Goal: Task Accomplishment & Management: Manage account settings

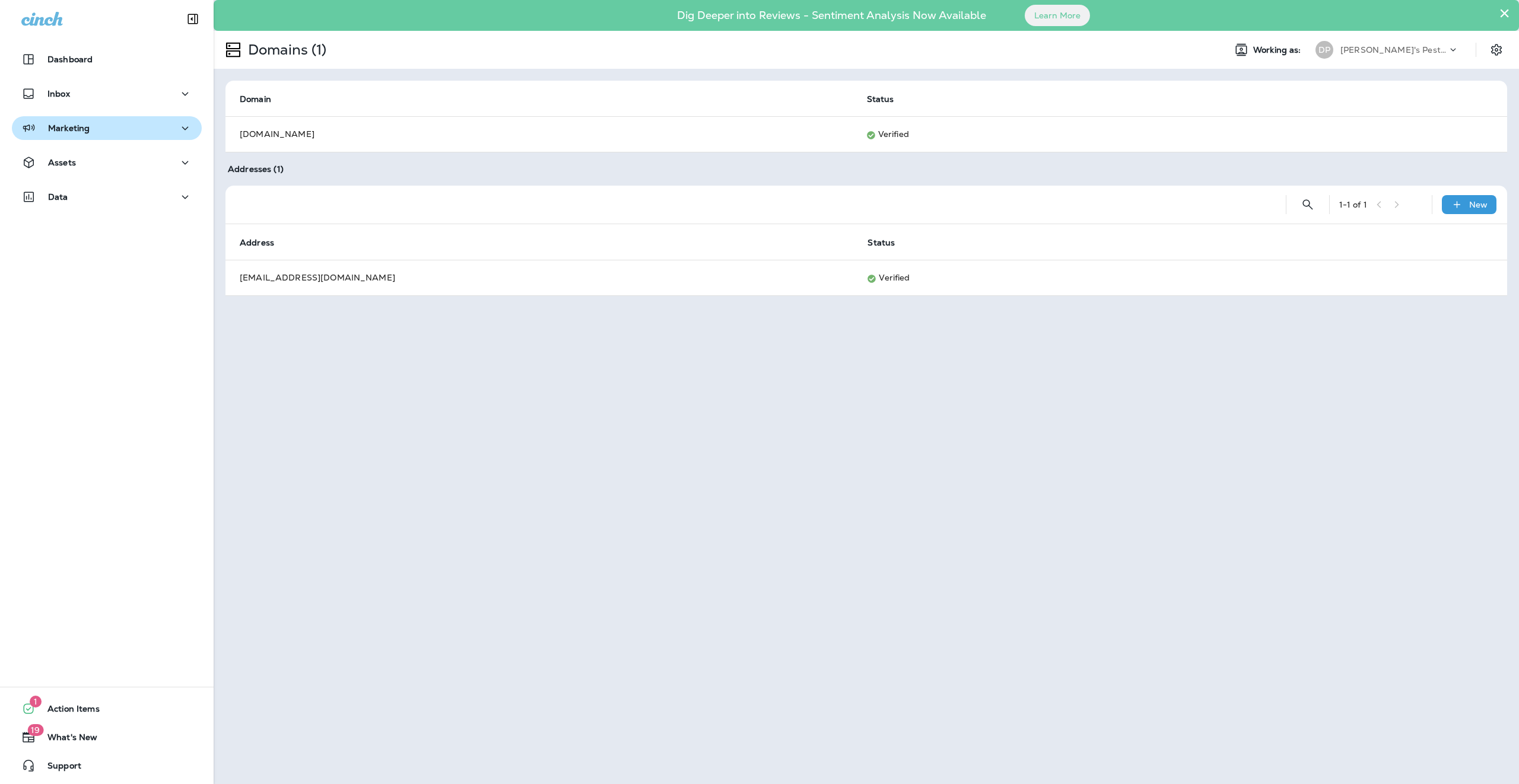
click at [85, 127] on p "Marketing" at bounding box center [68, 127] width 42 height 9
click at [92, 276] on div "Dashboard Inbox Marketing Journeys Text Broadcasts Email Broadcasts Assets Data" at bounding box center [106, 177] width 213 height 282
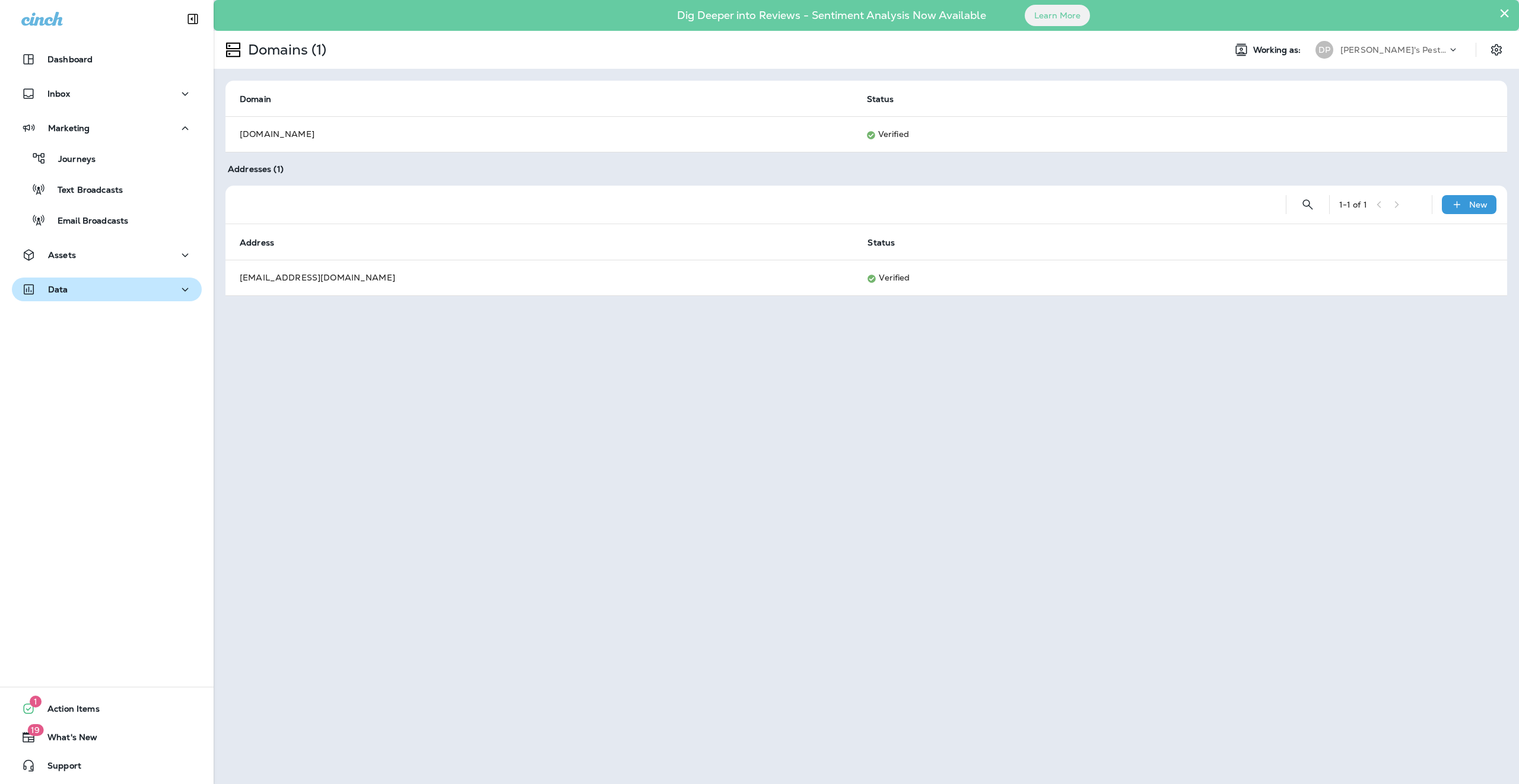
click at [93, 287] on div "Data" at bounding box center [106, 290] width 171 height 15
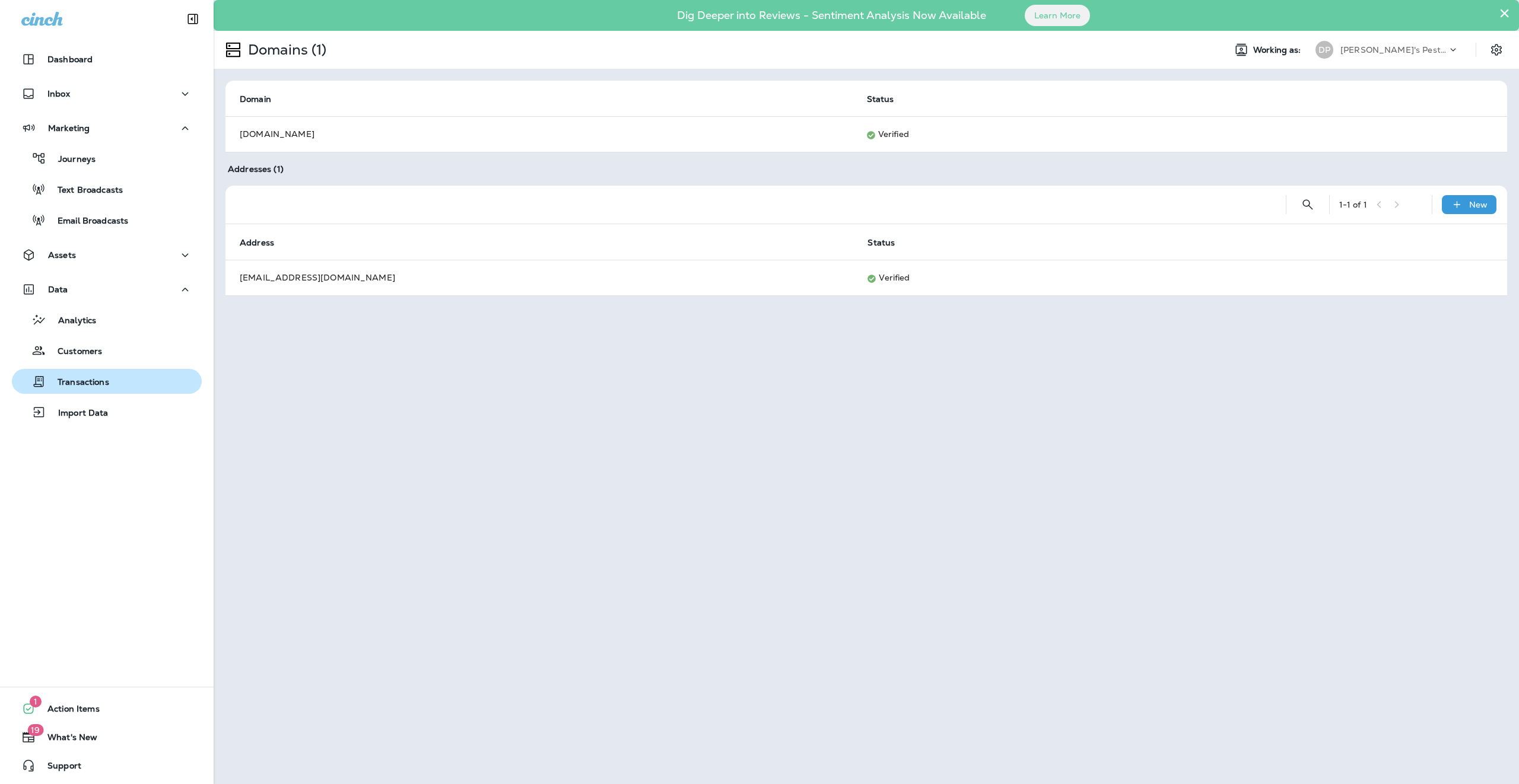
click at [77, 371] on button "Transactions" at bounding box center [106, 381] width 190 height 25
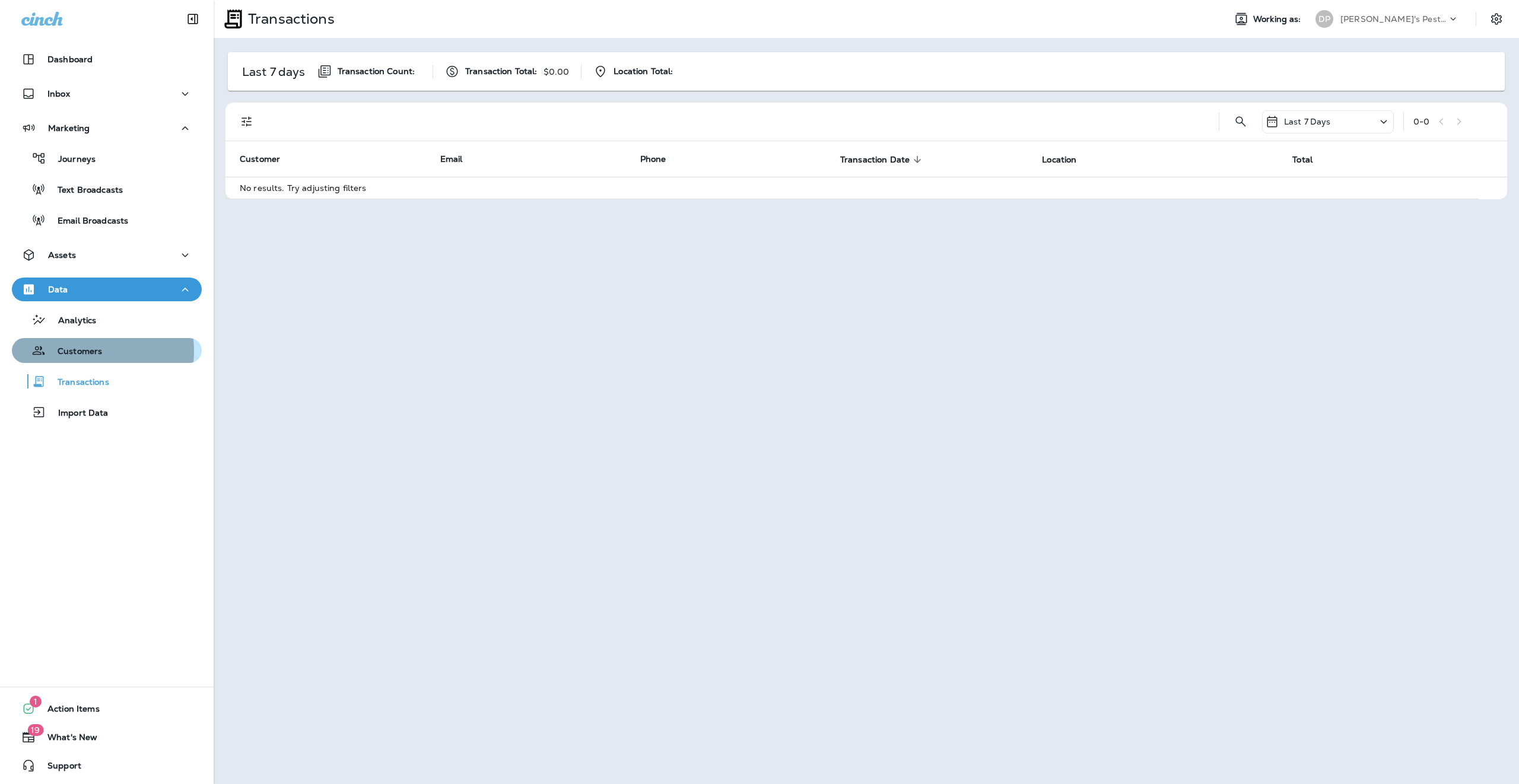
click at [80, 351] on p "Customers" at bounding box center [74, 352] width 56 height 11
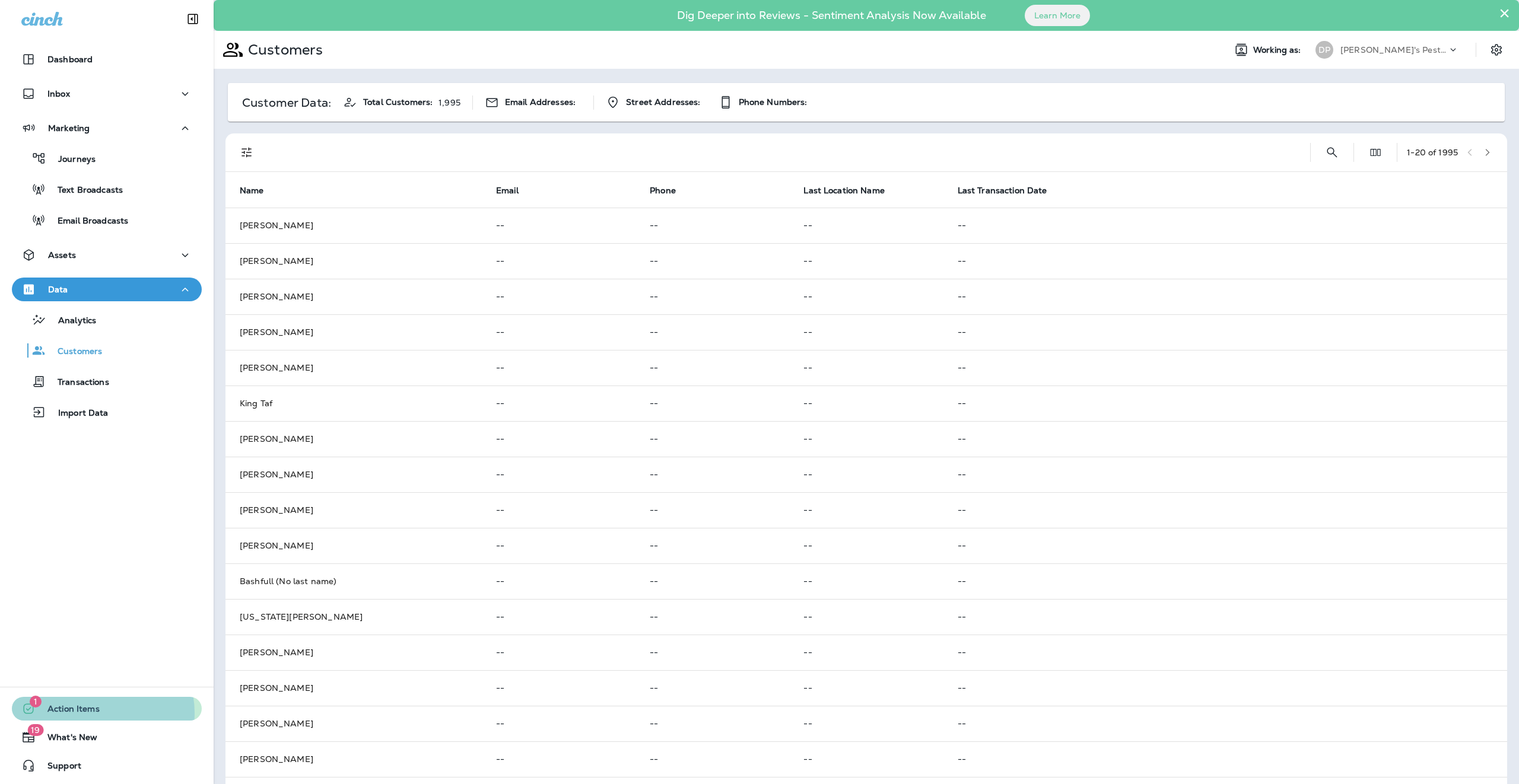
click at [97, 498] on span "Action Items" at bounding box center [68, 711] width 64 height 14
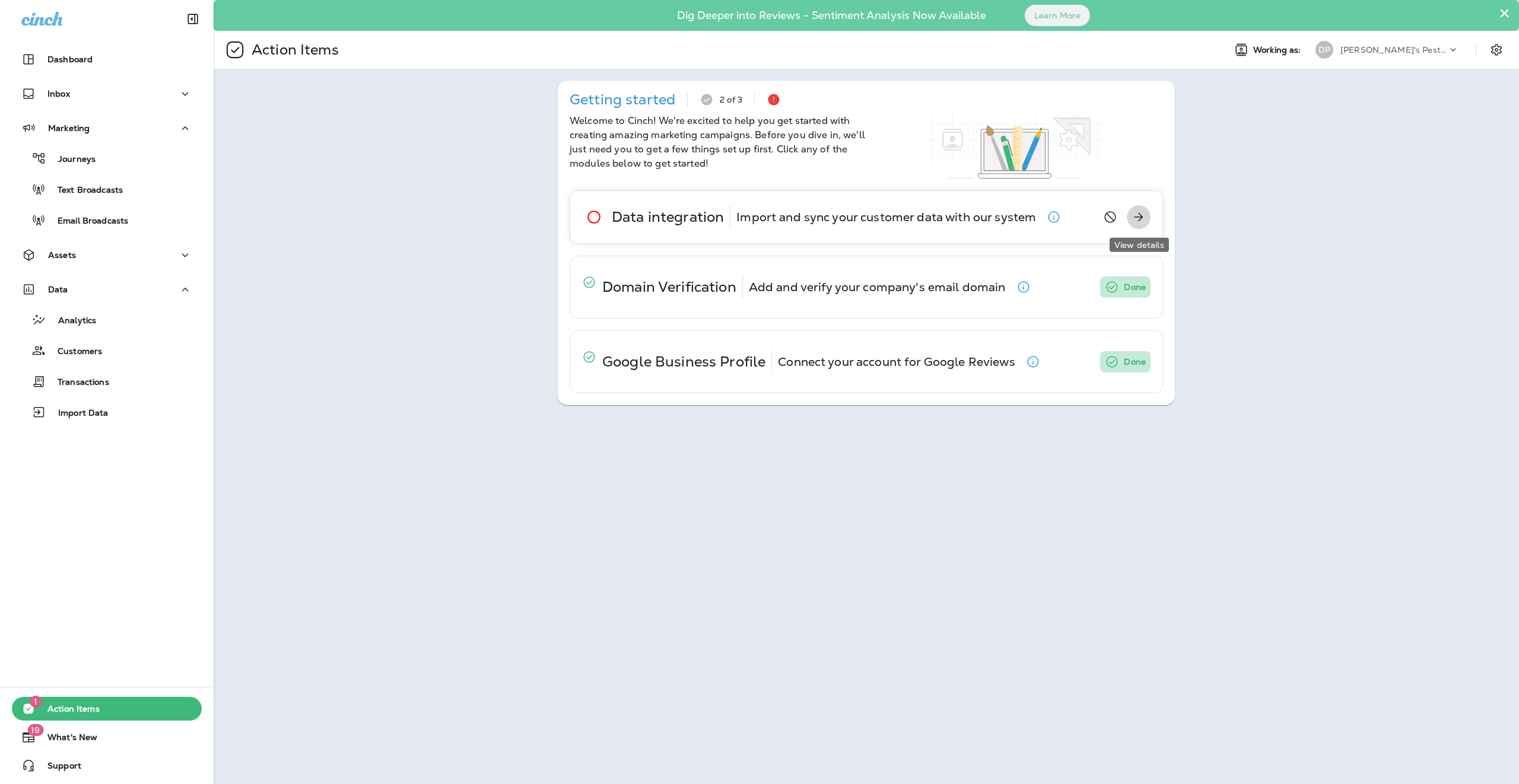
click at [829, 223] on button "View details" at bounding box center [1139, 217] width 24 height 24
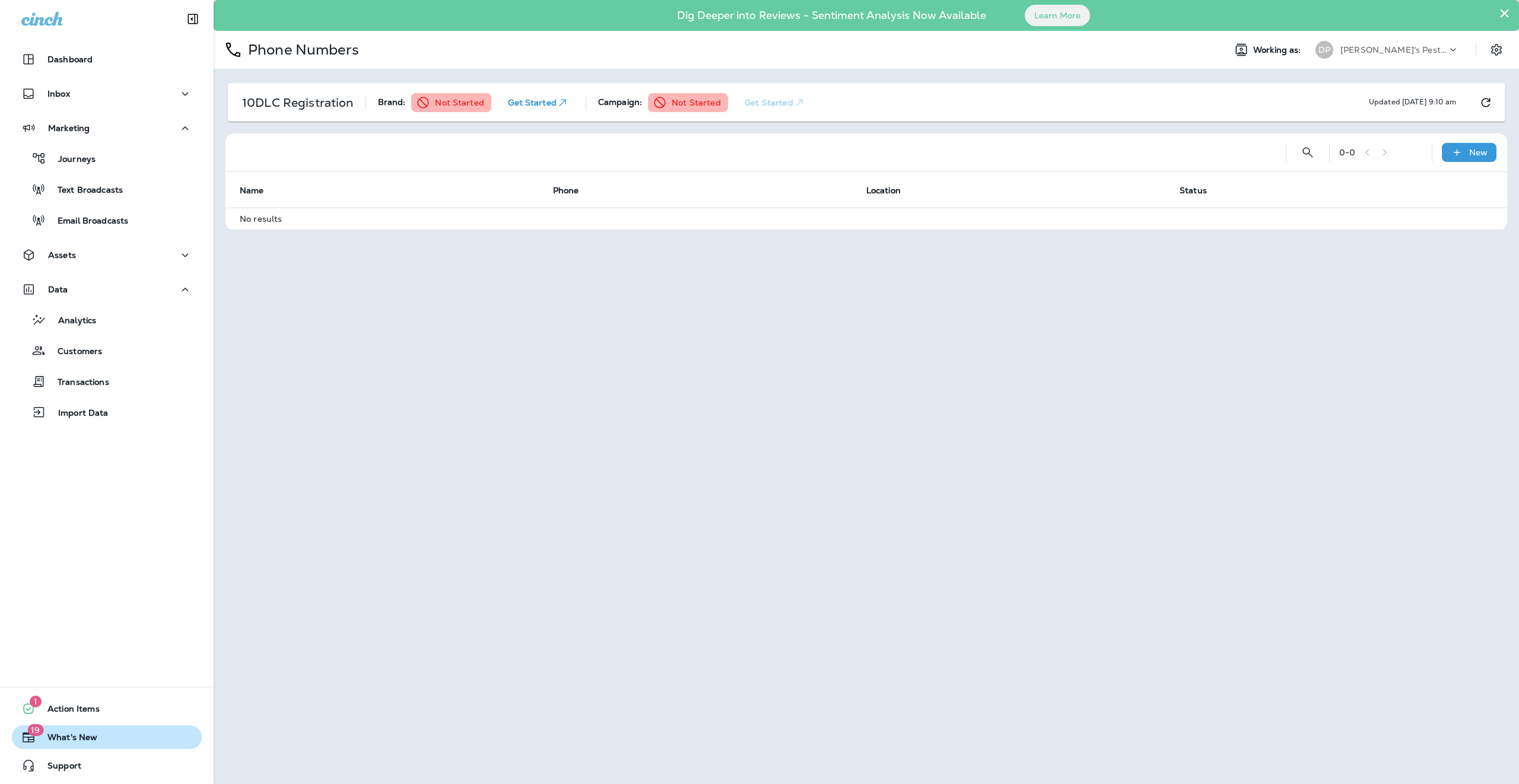
click at [84, 498] on span "What's New" at bounding box center [67, 740] width 62 height 14
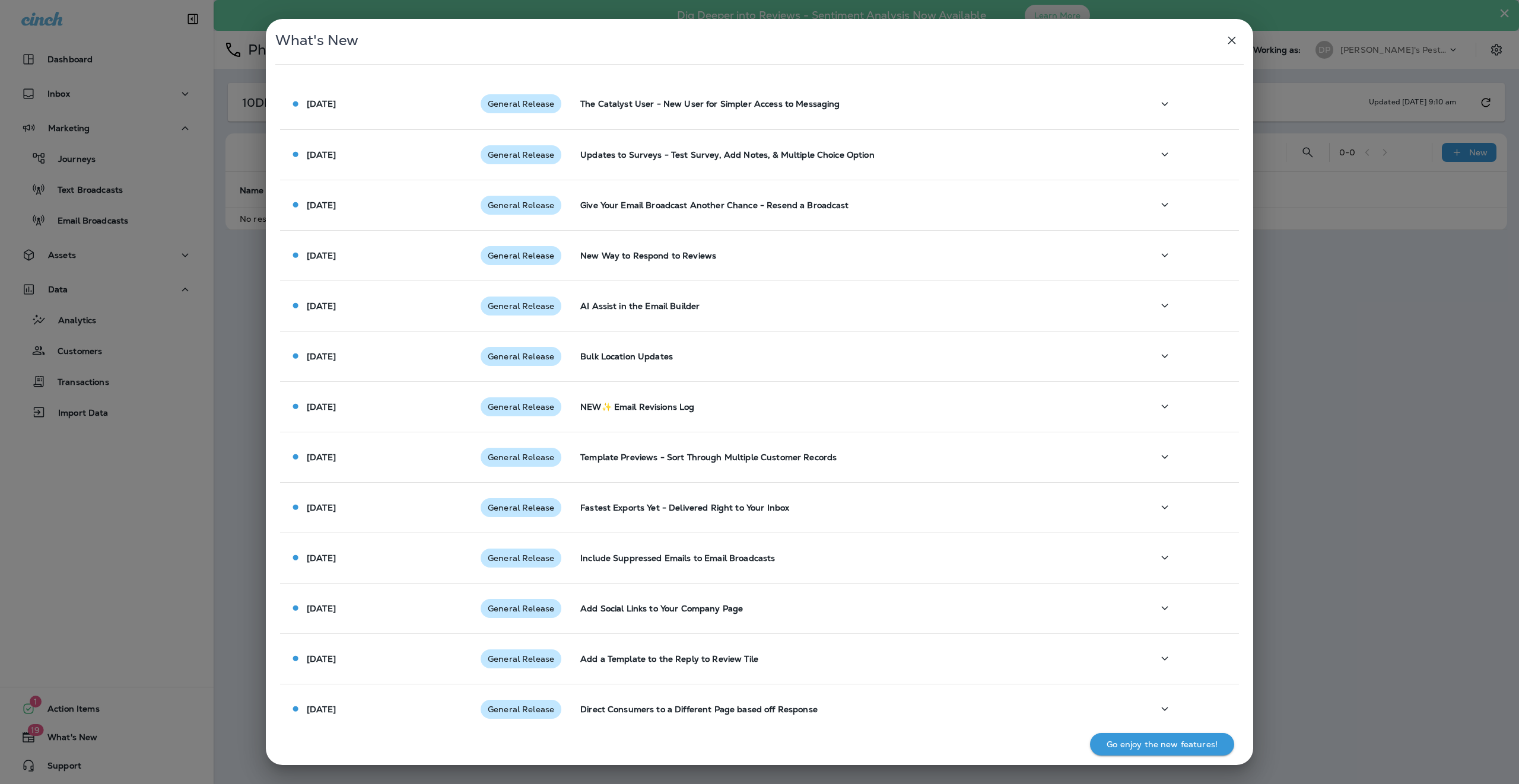
click at [130, 475] on div "What's New [DATE] General Release The Catalyst User - New User for Simpler Acce…" at bounding box center [760, 392] width 1519 height 784
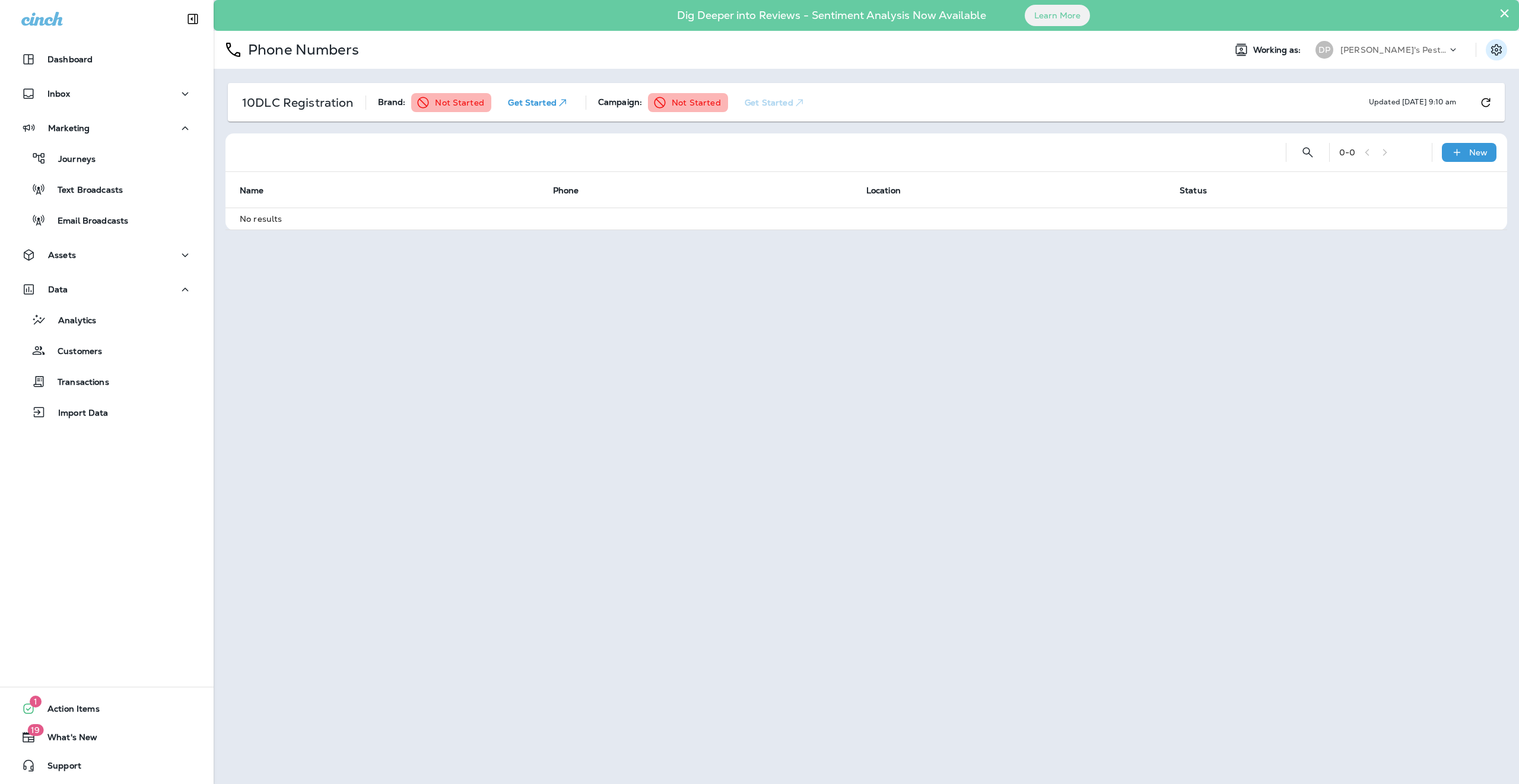
click at [829, 43] on icon "Settings" at bounding box center [1496, 50] width 14 height 14
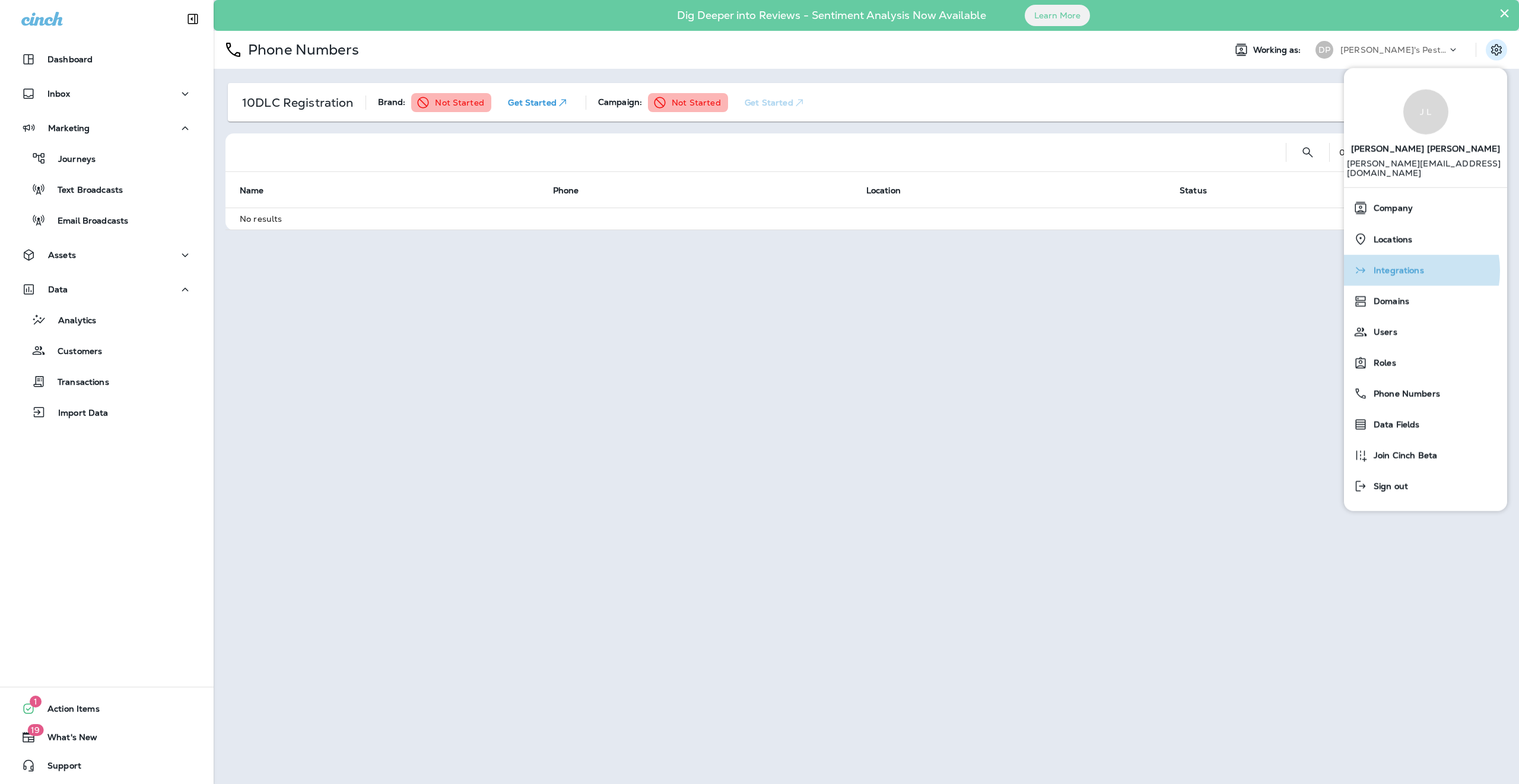
click at [829, 266] on span "Integrations" at bounding box center [1396, 270] width 56 height 10
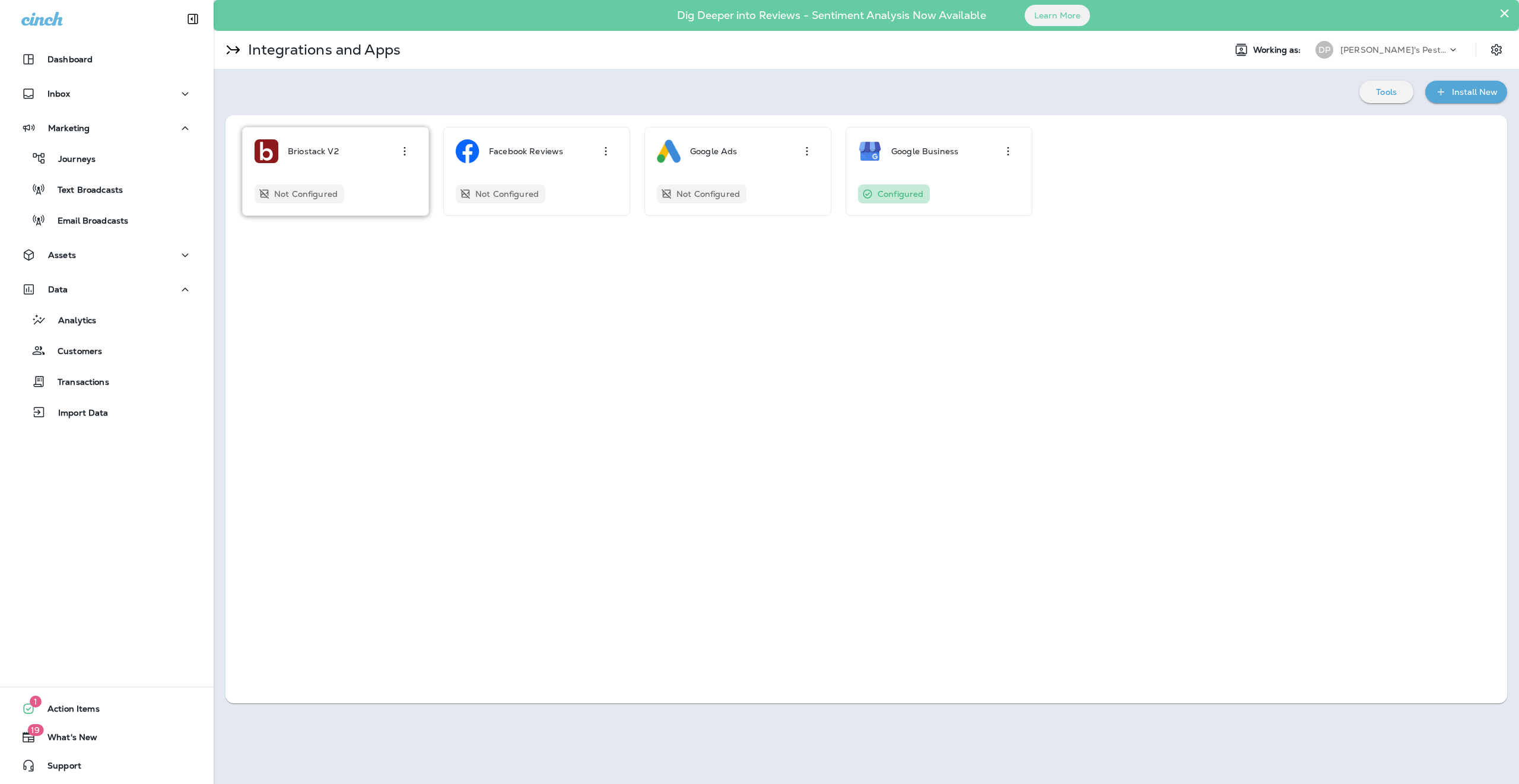
click at [370, 193] on div "Not Configured" at bounding box center [335, 194] width 162 height 19
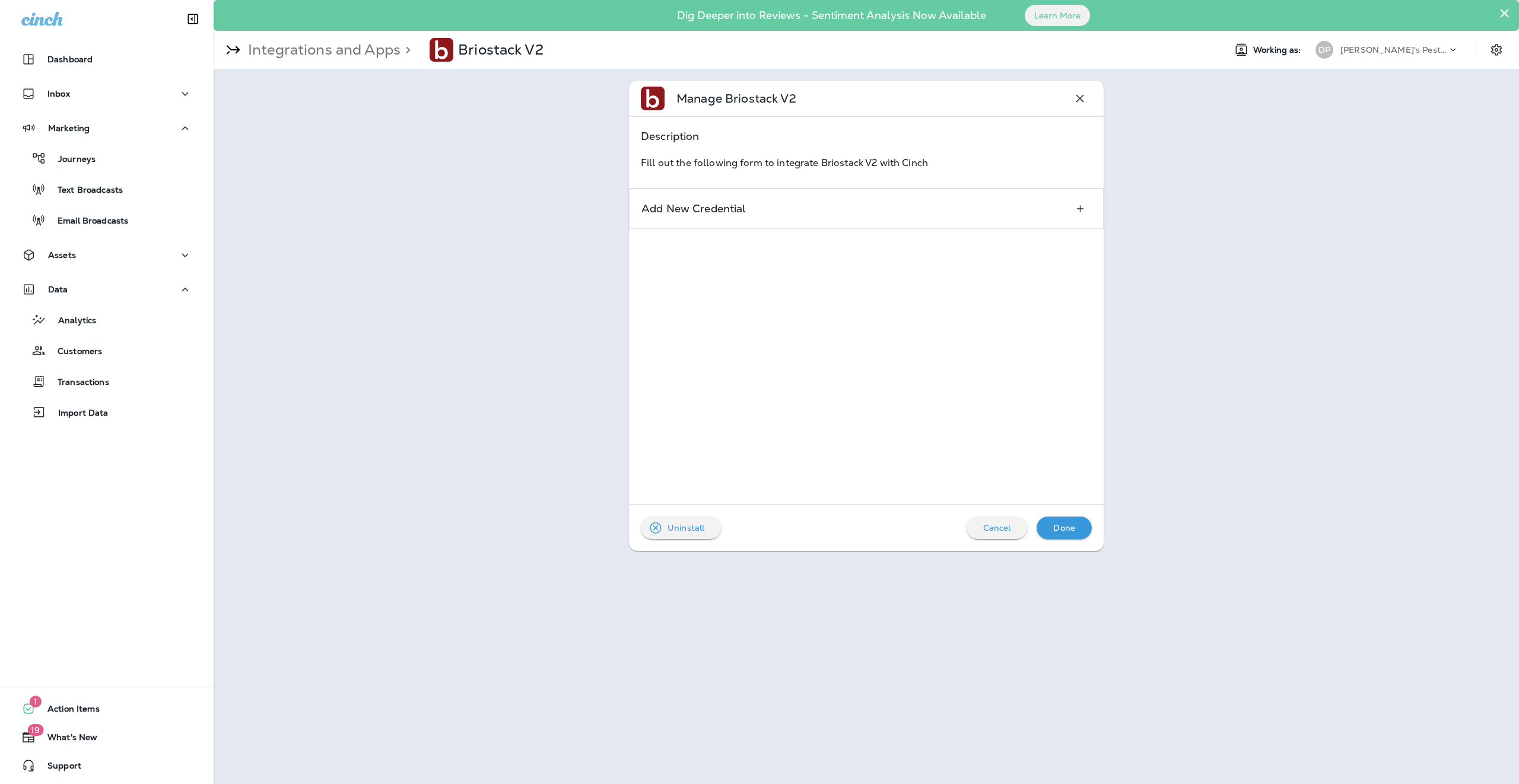
click at [116, 237] on div "Marketing Journeys Text Broadcasts Email Broadcasts" at bounding box center [106, 177] width 213 height 122
click at [118, 259] on div "Assets" at bounding box center [106, 255] width 171 height 15
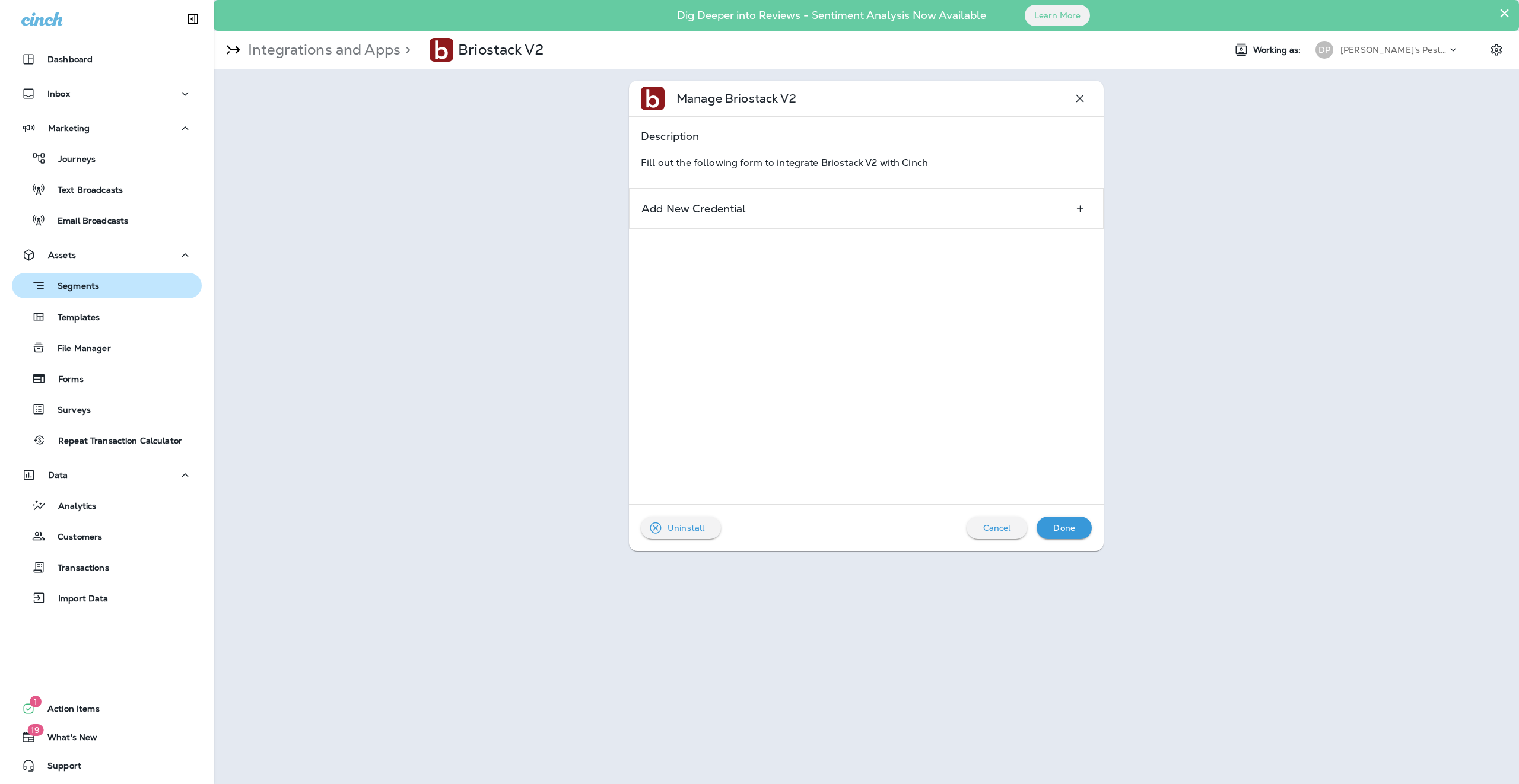
click at [116, 289] on div "Segments" at bounding box center [107, 285] width 180 height 18
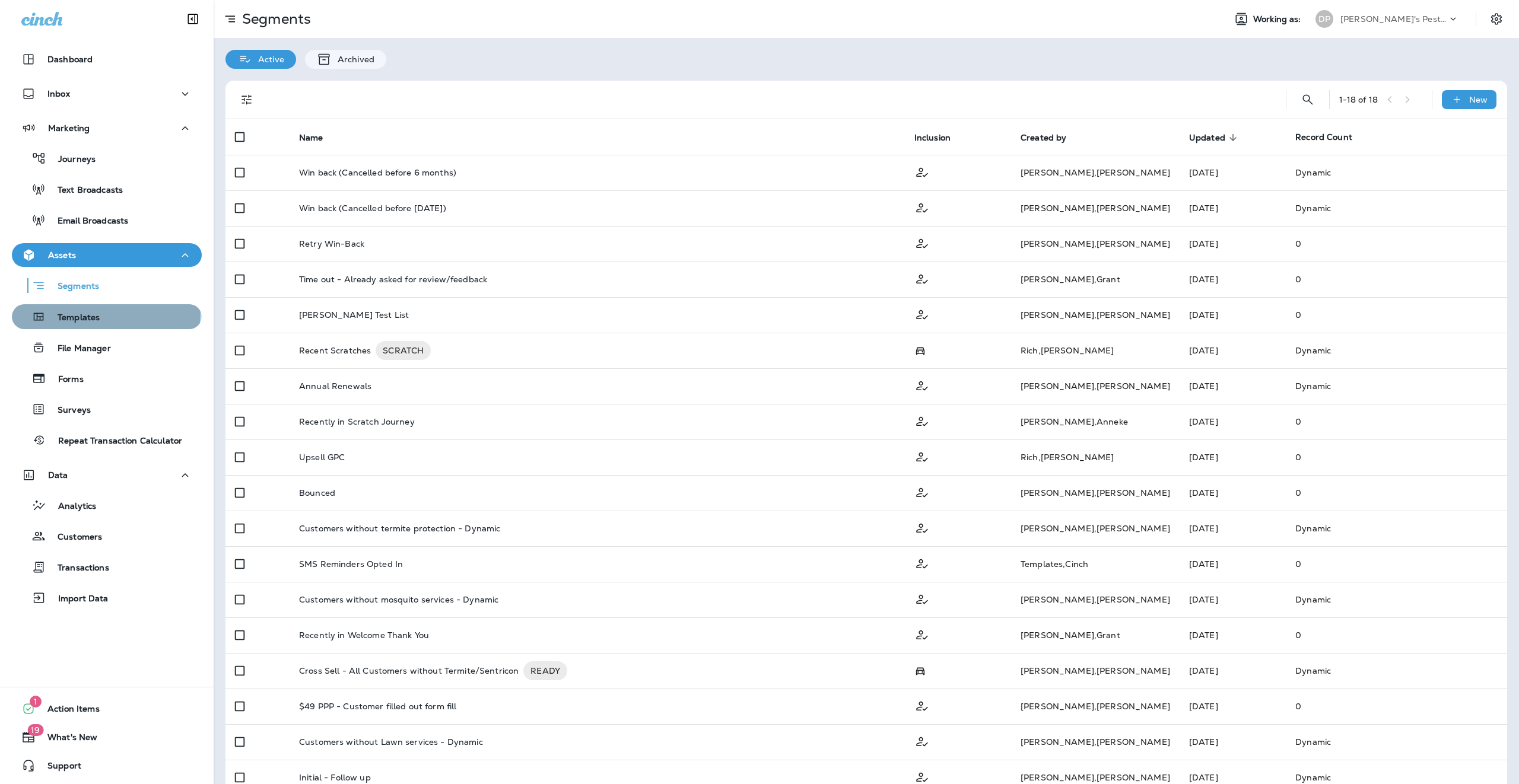
drag, startPoint x: 105, startPoint y: 313, endPoint x: 122, endPoint y: 309, distance: 17.5
click at [105, 313] on div "Templates" at bounding box center [107, 316] width 180 height 18
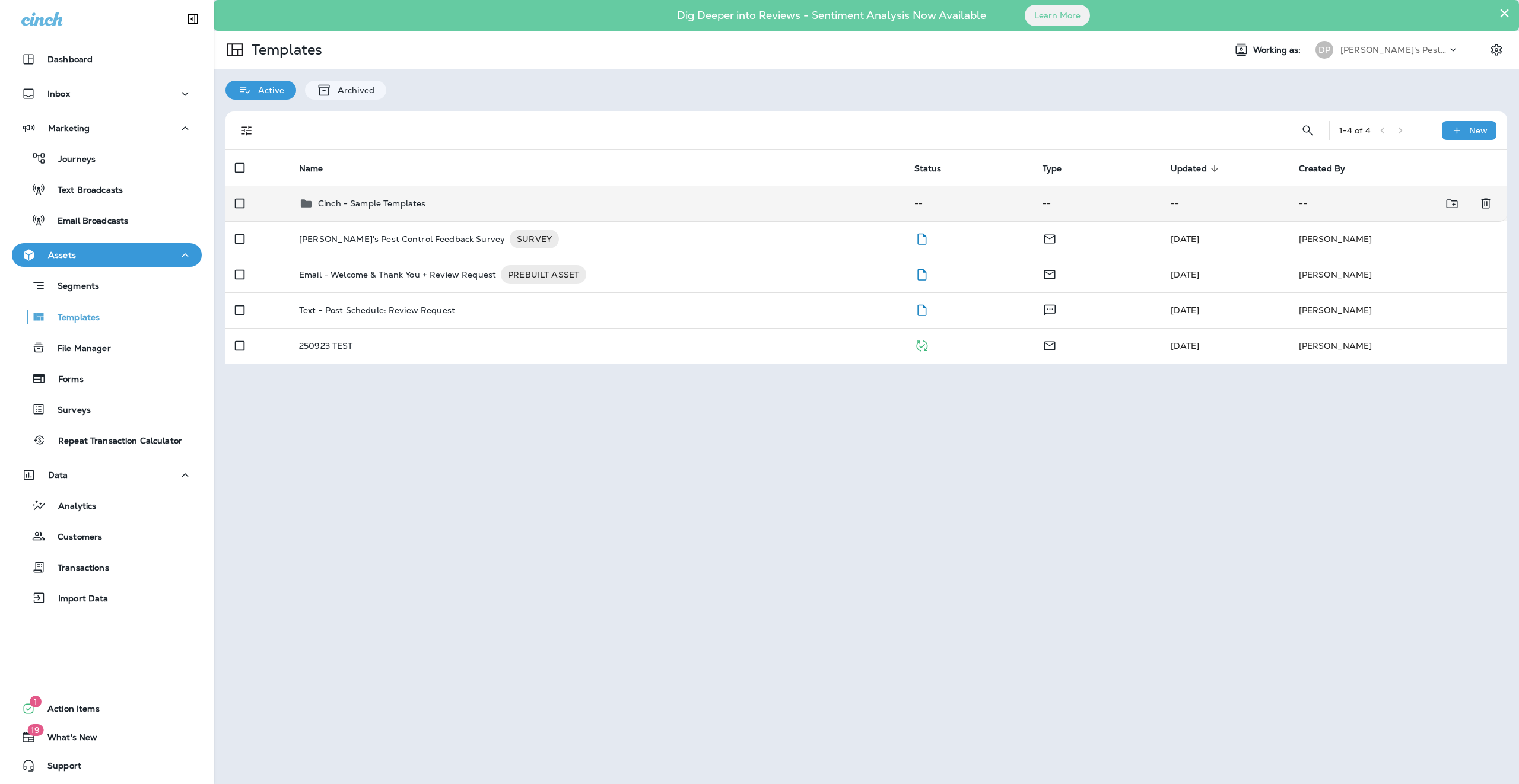
click at [355, 192] on td "Cinch - Sample Templates" at bounding box center [597, 204] width 615 height 36
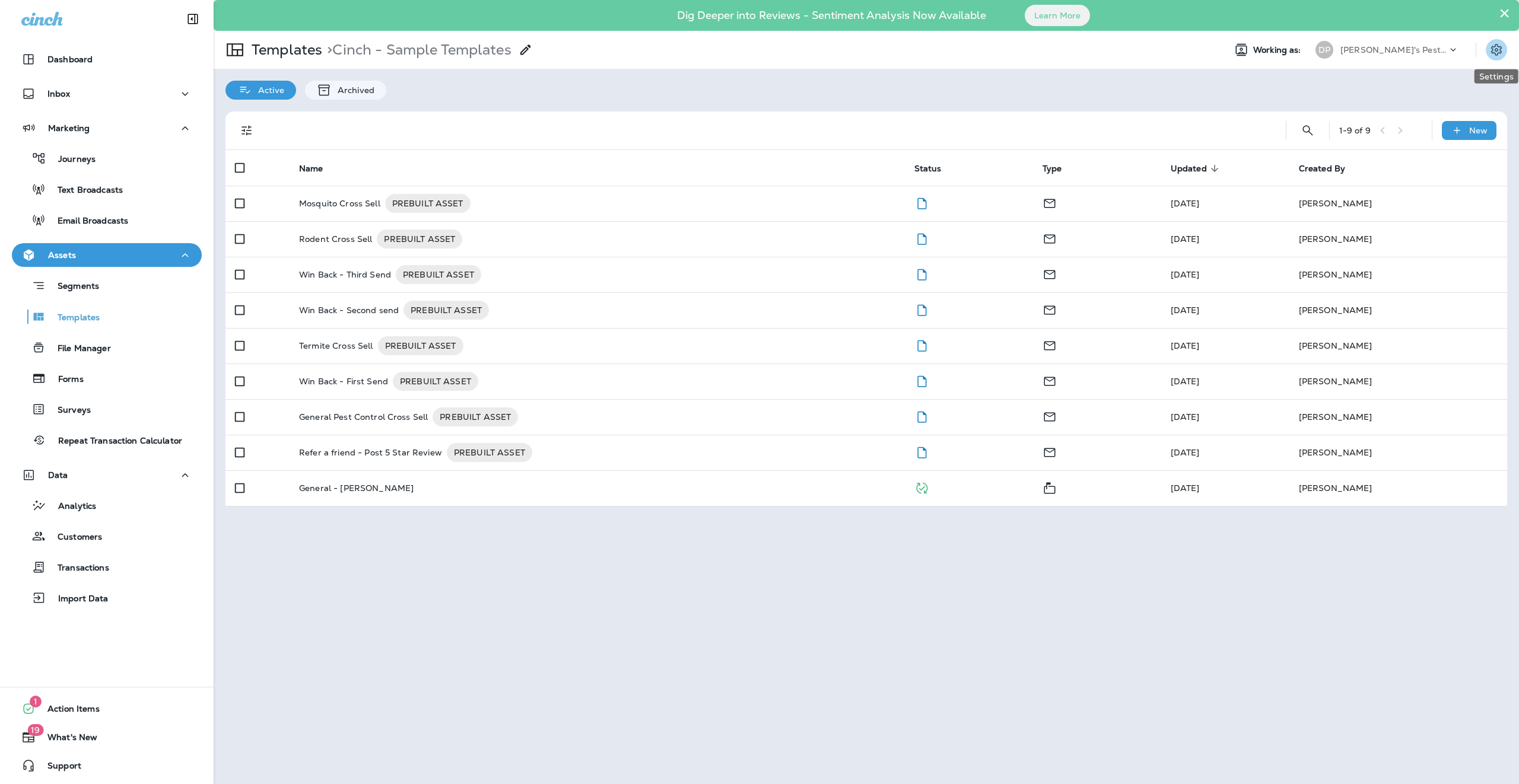
click at [829, 50] on icon "Settings" at bounding box center [1496, 50] width 14 height 14
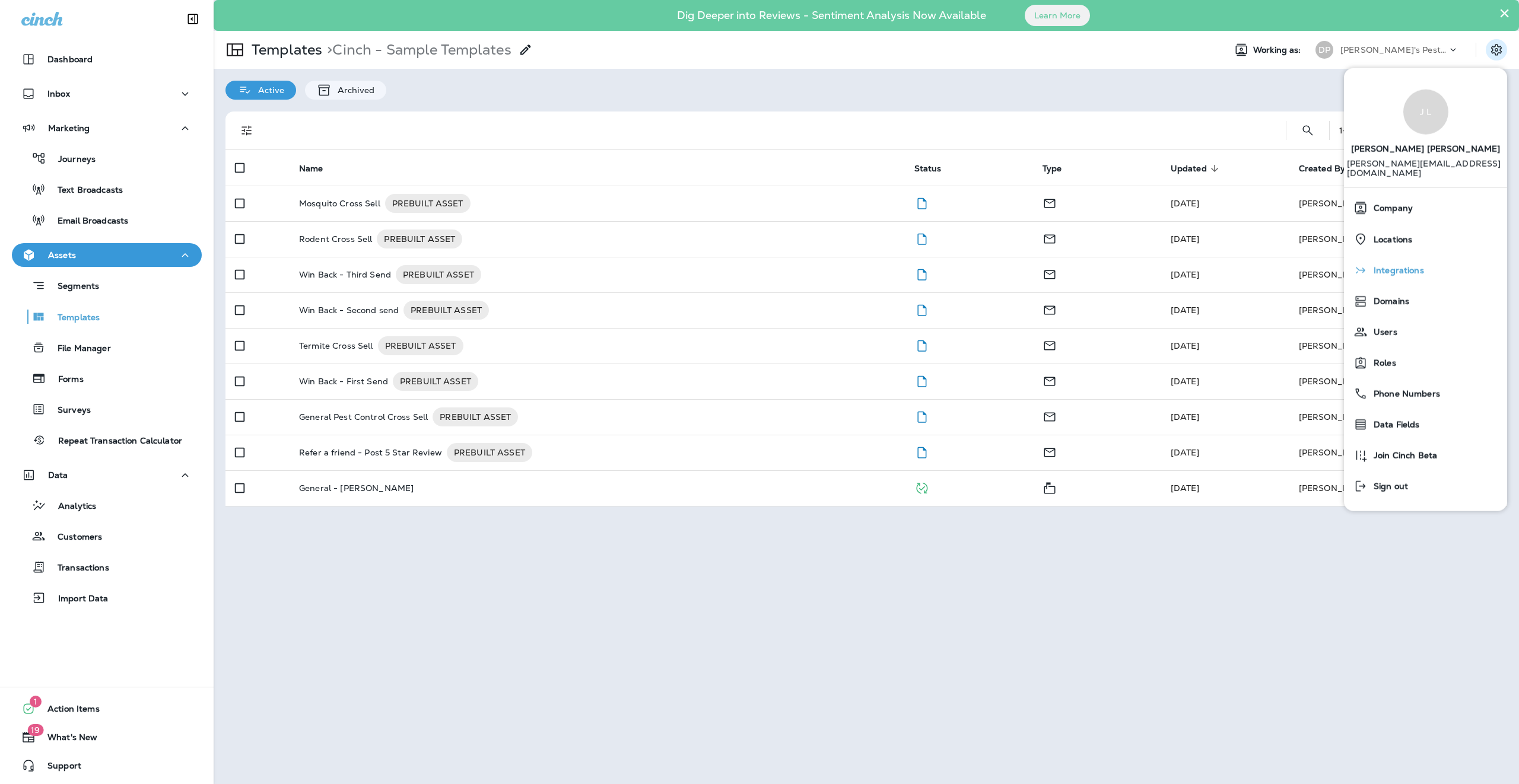
click at [829, 258] on div "Integrations" at bounding box center [1425, 270] width 154 height 24
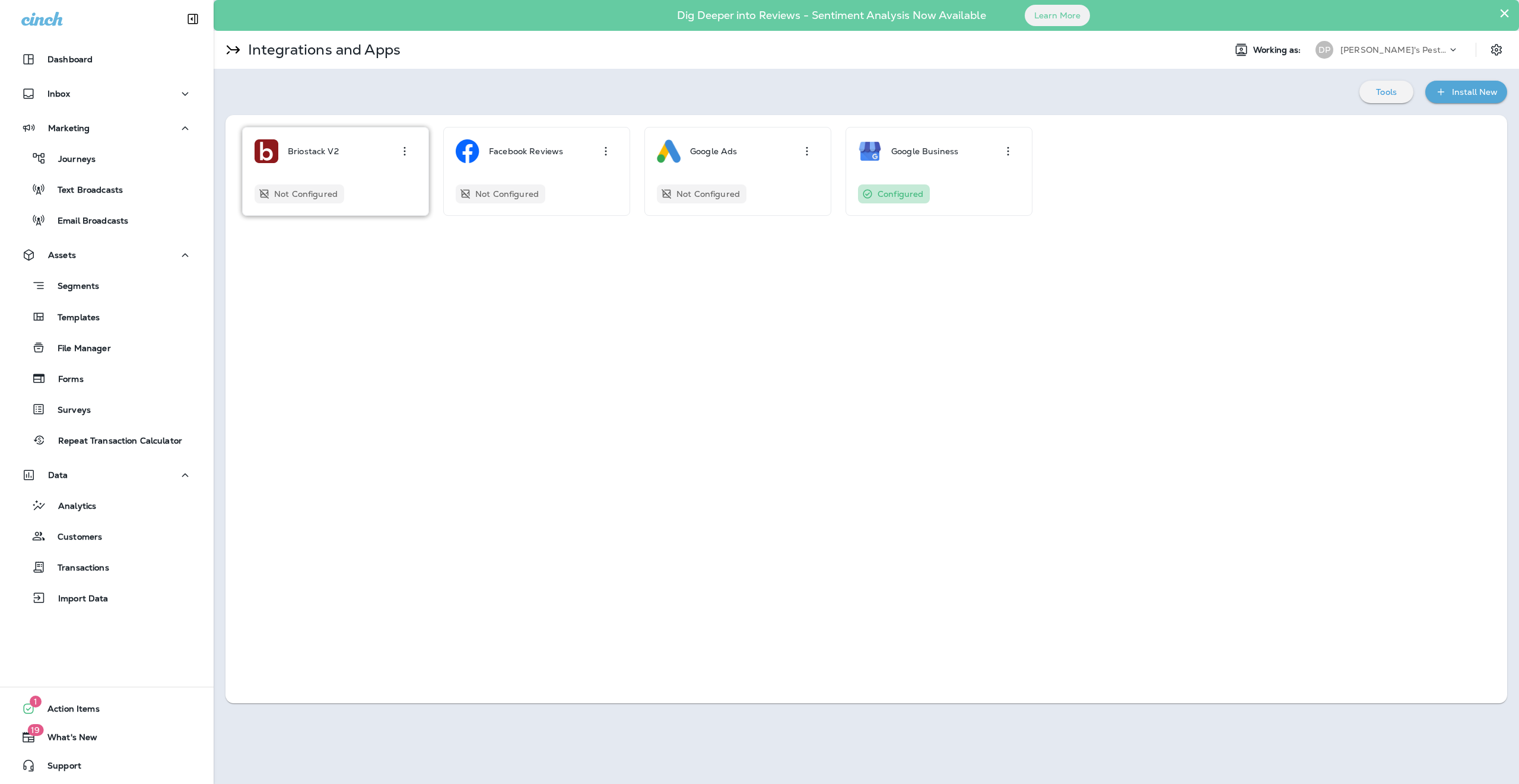
click at [395, 166] on div "Briostack V2 Not Configured" at bounding box center [335, 171] width 162 height 64
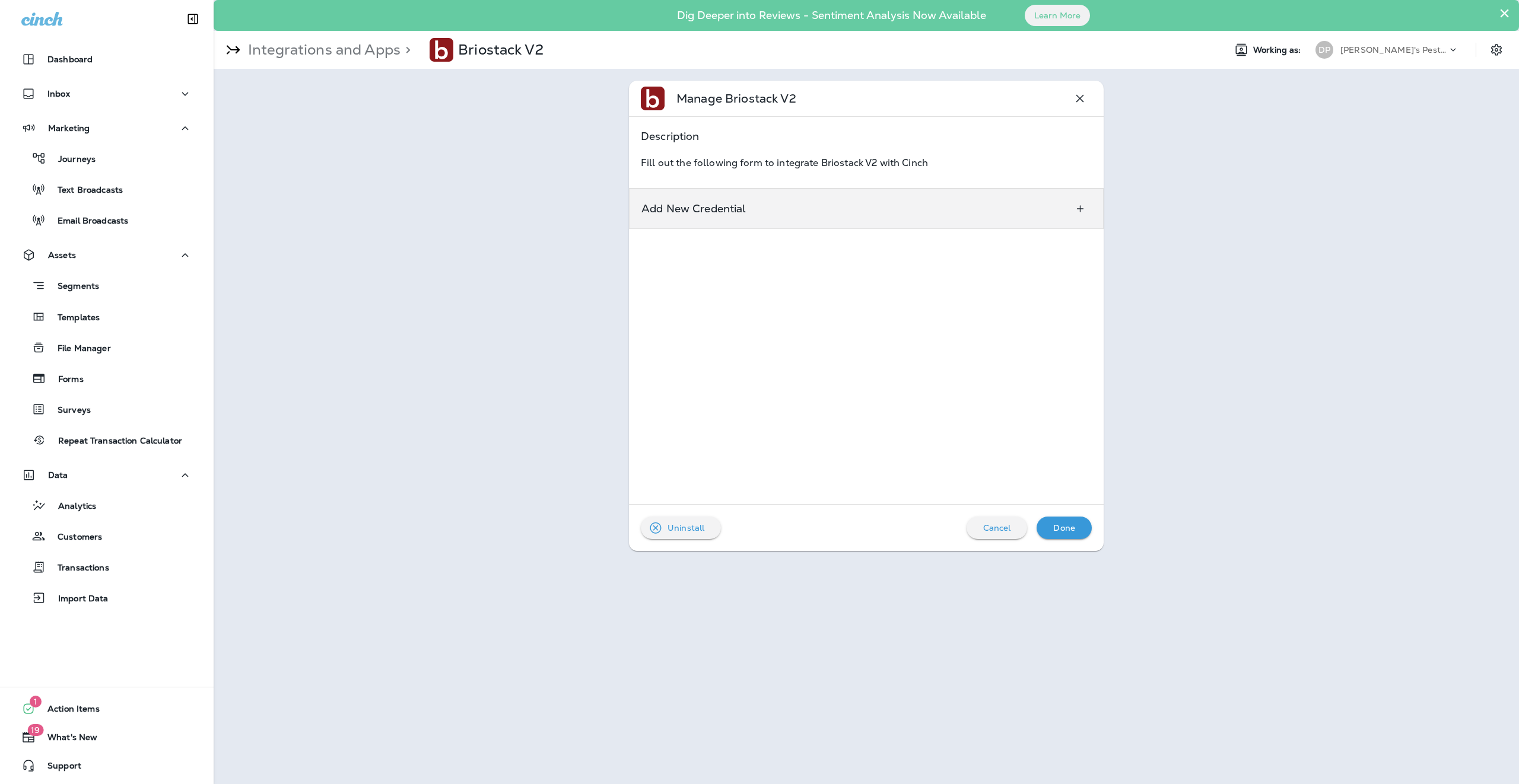
click at [770, 209] on div "Add New Credential" at bounding box center [867, 209] width 475 height 40
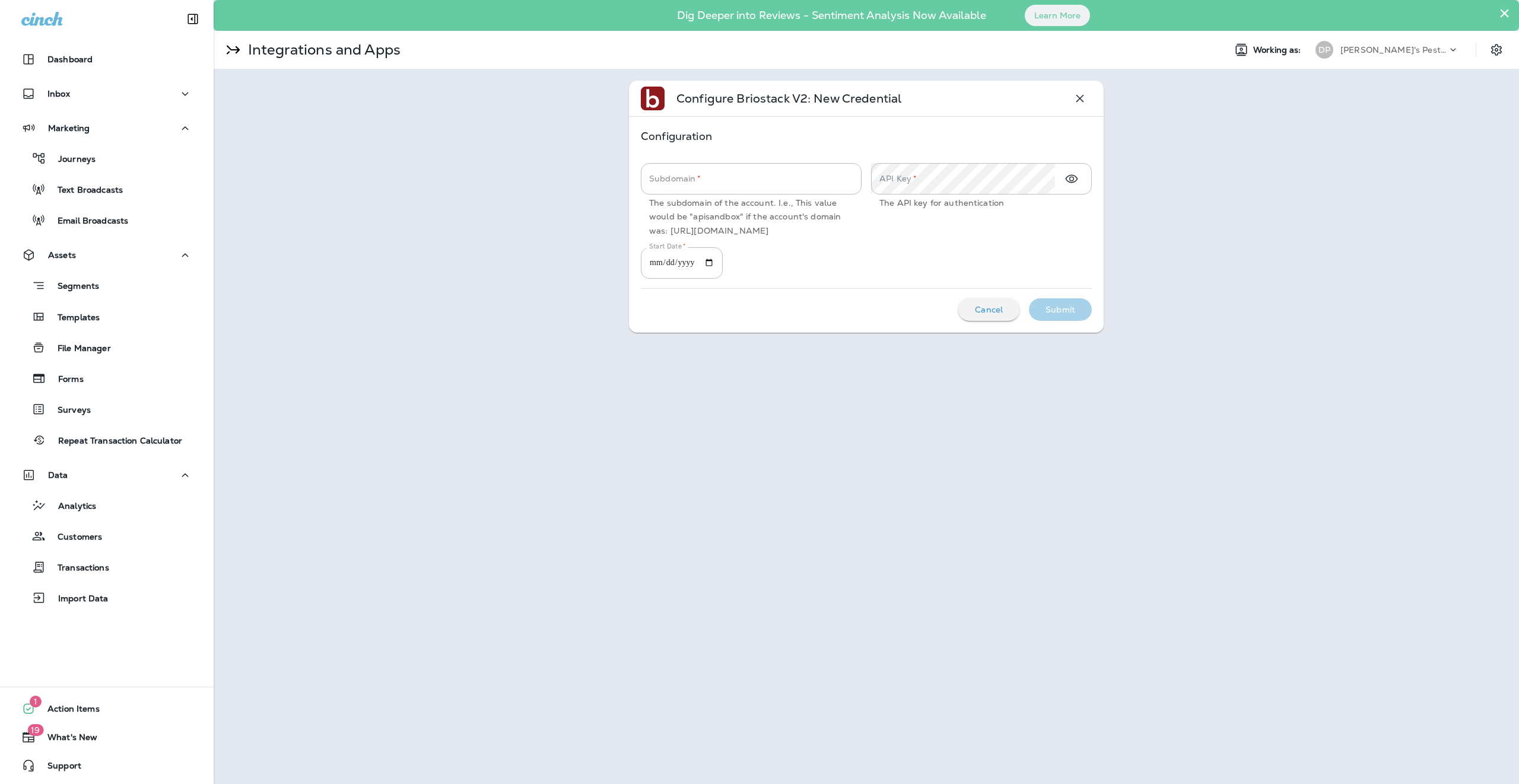
drag, startPoint x: 652, startPoint y: 205, endPoint x: 816, endPoint y: 236, distance: 166.9
click at [816, 236] on div "Subdomain   * Subdomain   * The subdomain of the account. I.e., This value woul…" at bounding box center [751, 201] width 221 height 75
copy p "The subdomain of the account. I.e., This value would be "apisandbox" if the acc…"
click at [829, 205] on div "Configure Briostack V2: New Credential Configuration Subdomain   * Subdomain   …" at bounding box center [866, 207] width 1306 height 276
click at [710, 184] on input "Subdomain   *" at bounding box center [751, 179] width 221 height 32
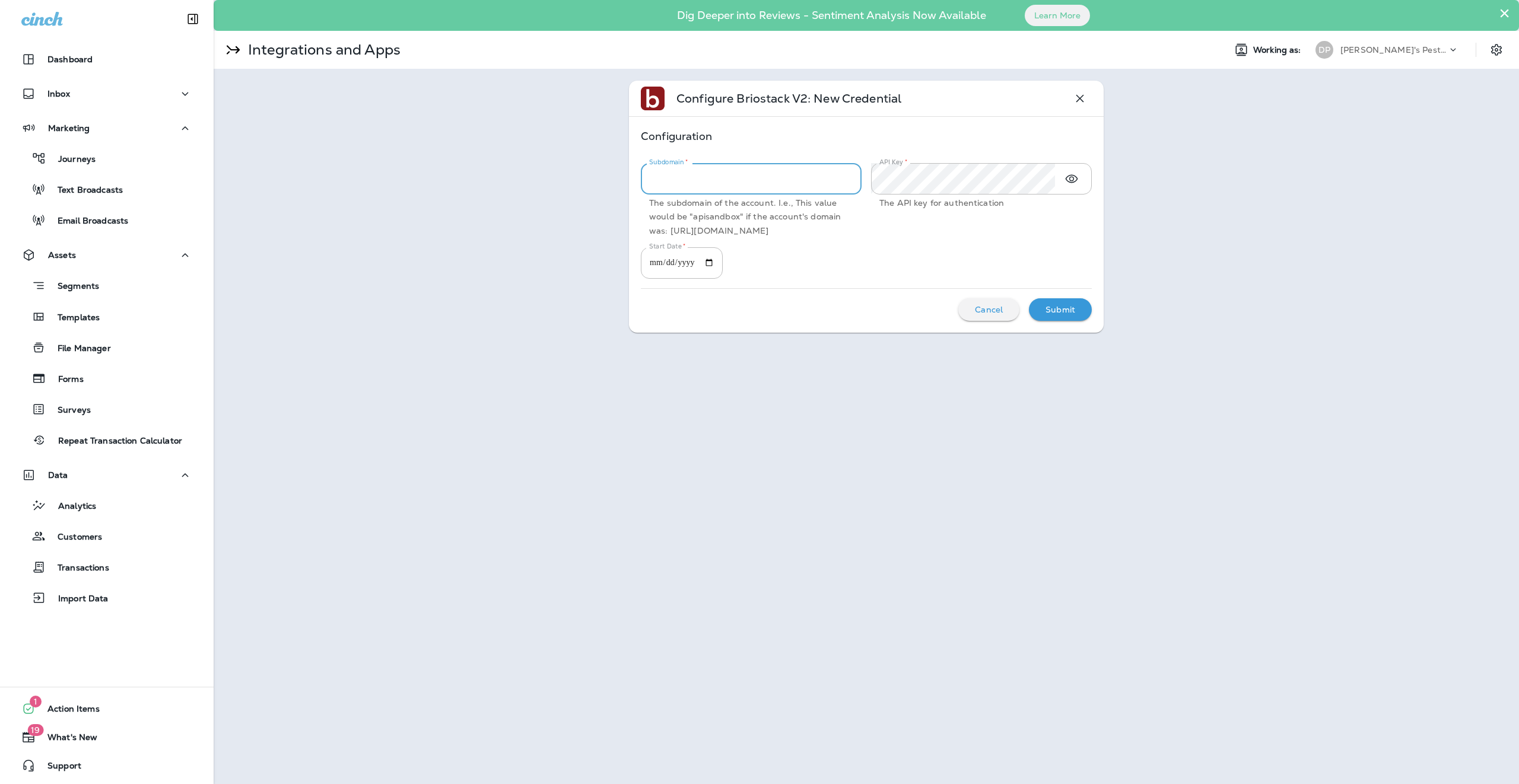
paste input "*******"
type input "*******"
click at [686, 266] on input "Start Date   *" at bounding box center [682, 263] width 82 height 32
click at [659, 266] on input "Start Date   *" at bounding box center [682, 263] width 82 height 32
click at [665, 265] on input "Start Date   *" at bounding box center [682, 263] width 82 height 32
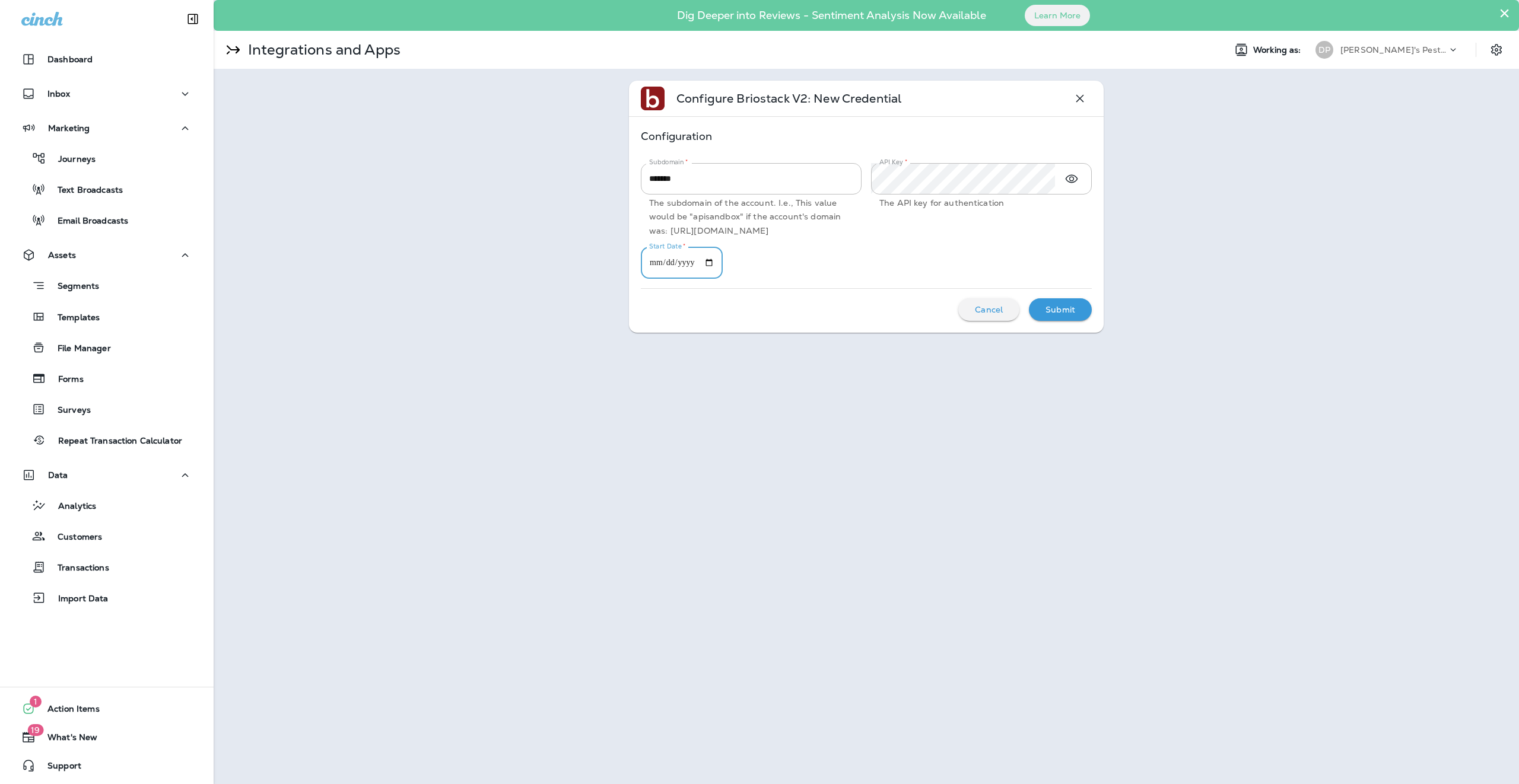
type input "**********"
click at [829, 305] on div "Submit" at bounding box center [1060, 310] width 44 height 15
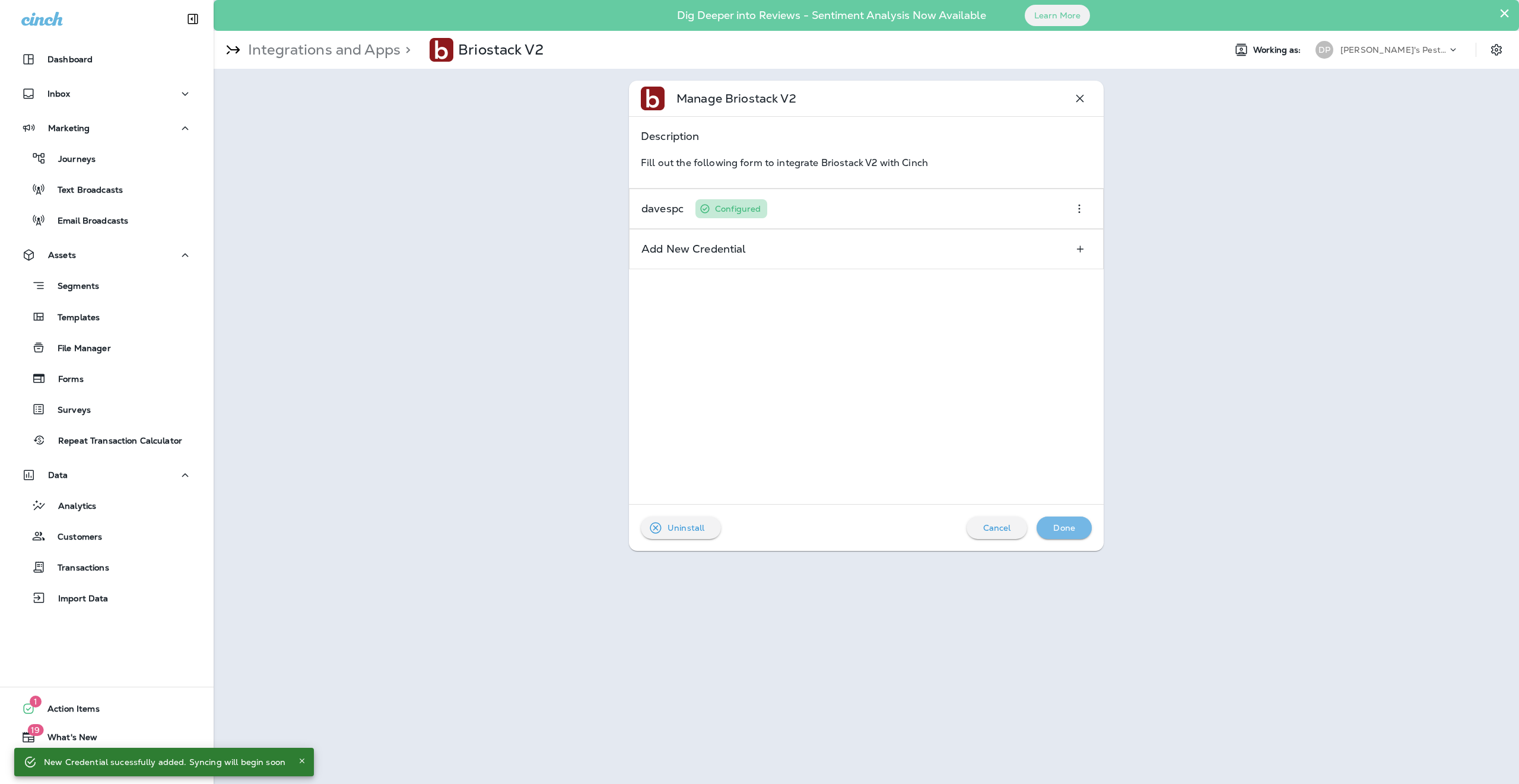
click at [829, 498] on p "Done" at bounding box center [1064, 528] width 22 height 9
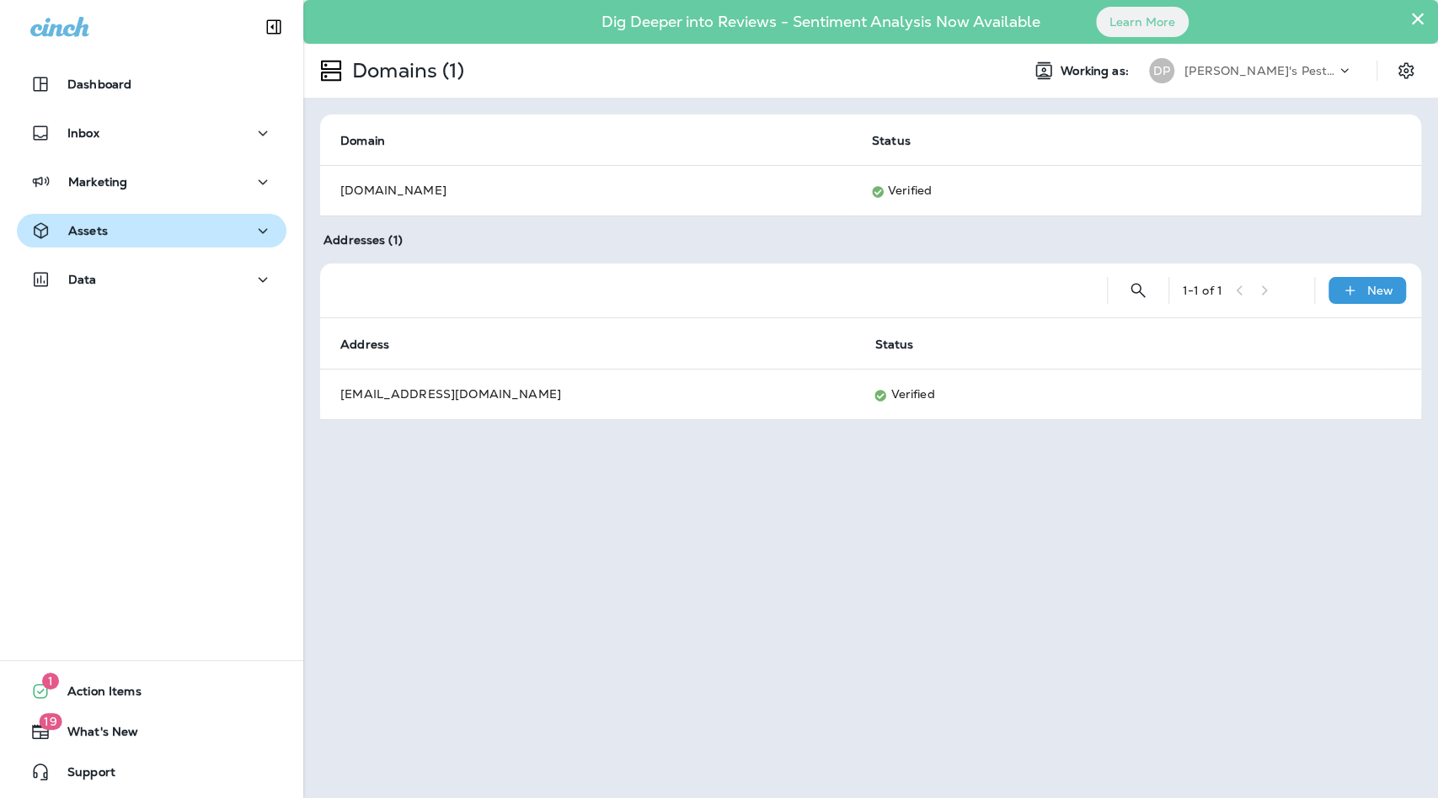
click at [110, 239] on div "Assets" at bounding box center [151, 231] width 243 height 21
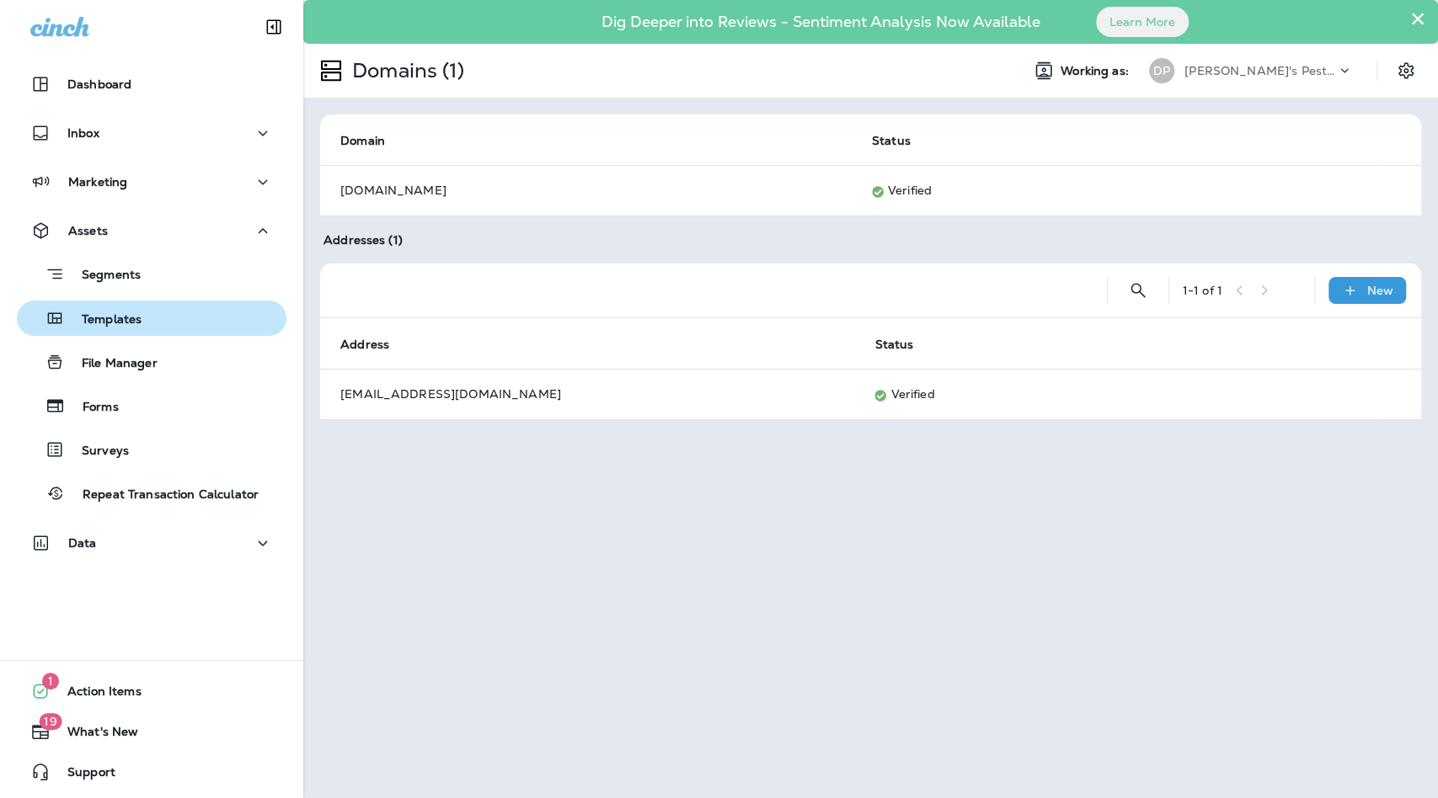
click at [110, 304] on button "Templates" at bounding box center [151, 318] width 269 height 35
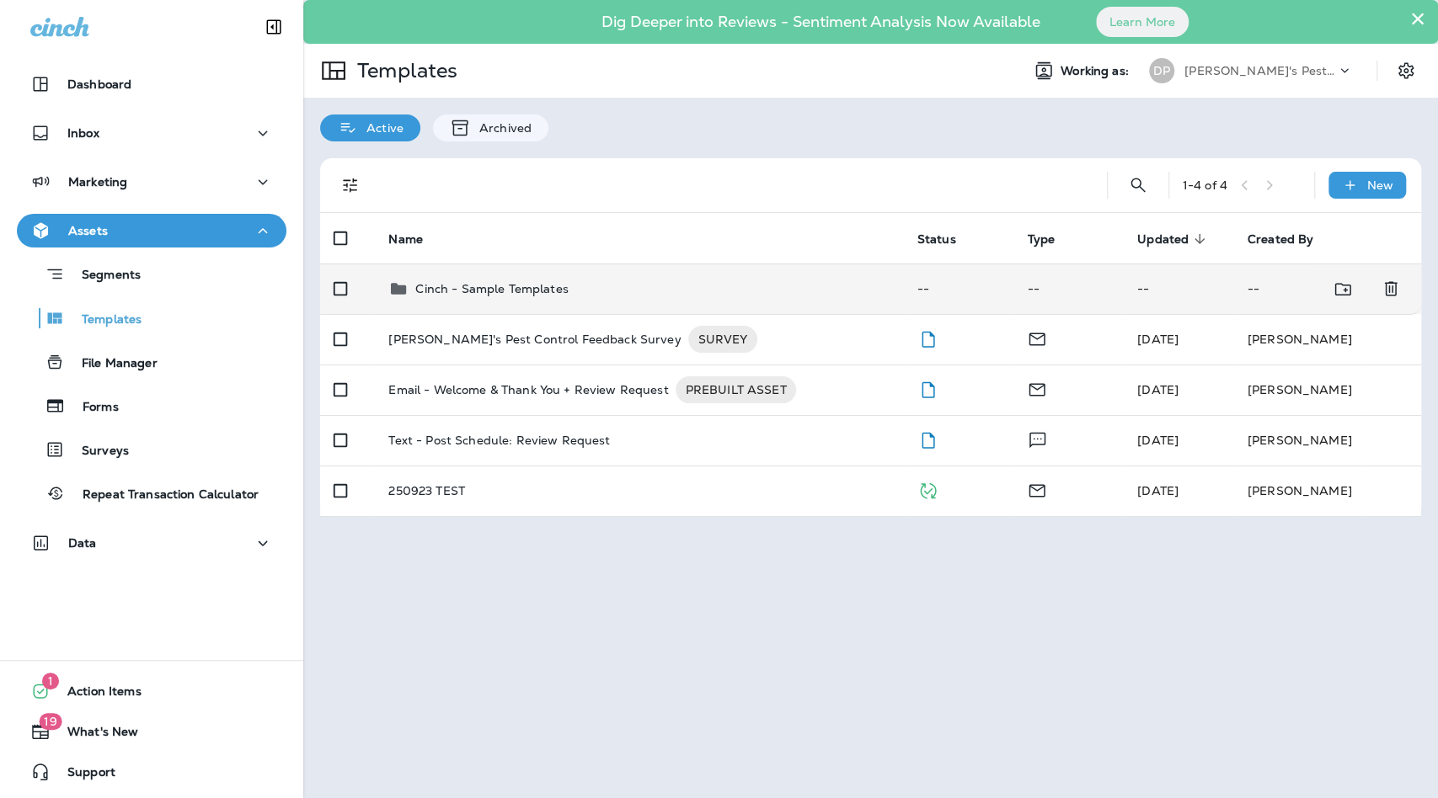
click at [468, 282] on p "Cinch - Sample Templates" at bounding box center [491, 288] width 152 height 13
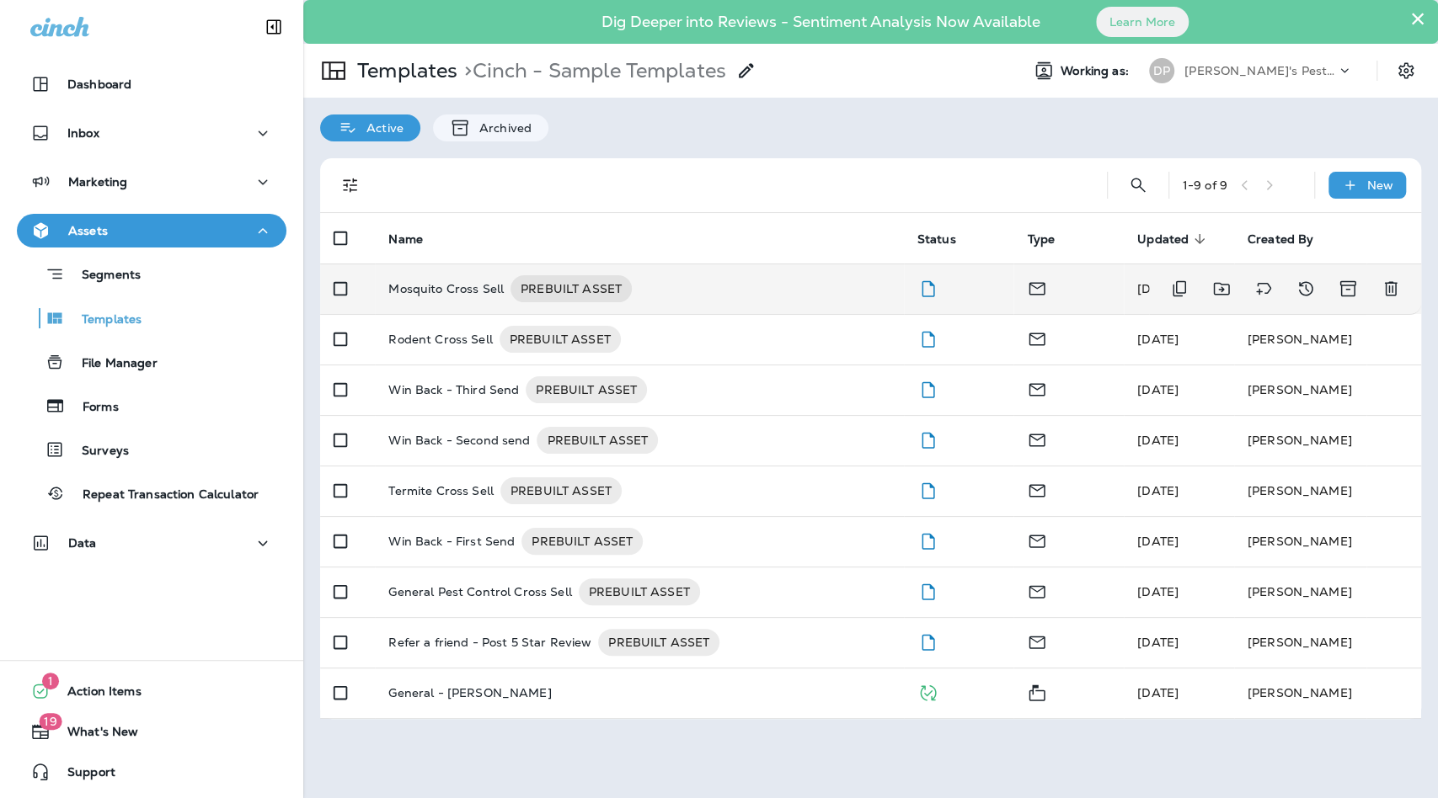
click at [477, 294] on p "Mosquito Cross Sell" at bounding box center [445, 288] width 115 height 27
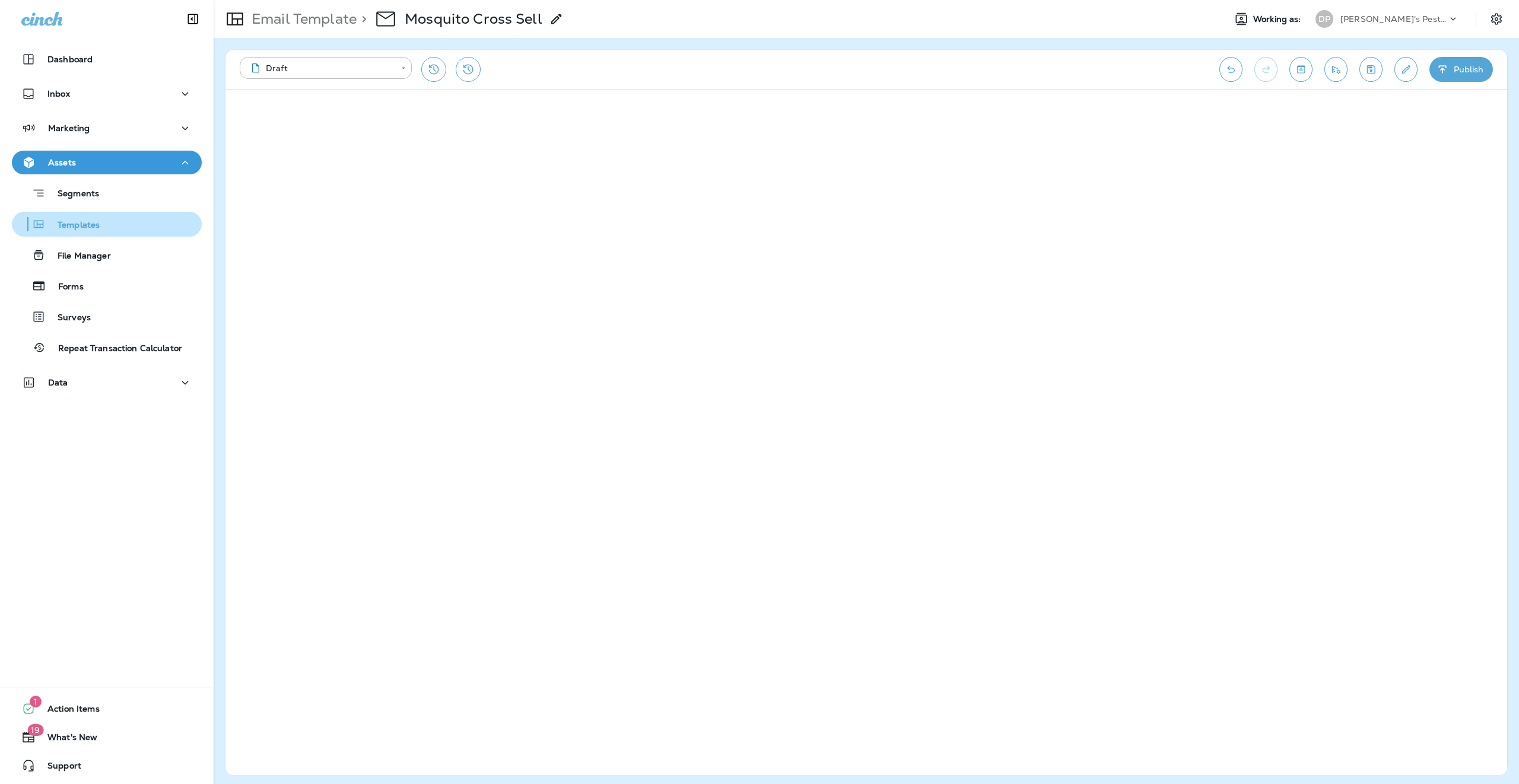
click at [118, 217] on div "Templates" at bounding box center [107, 224] width 180 height 18
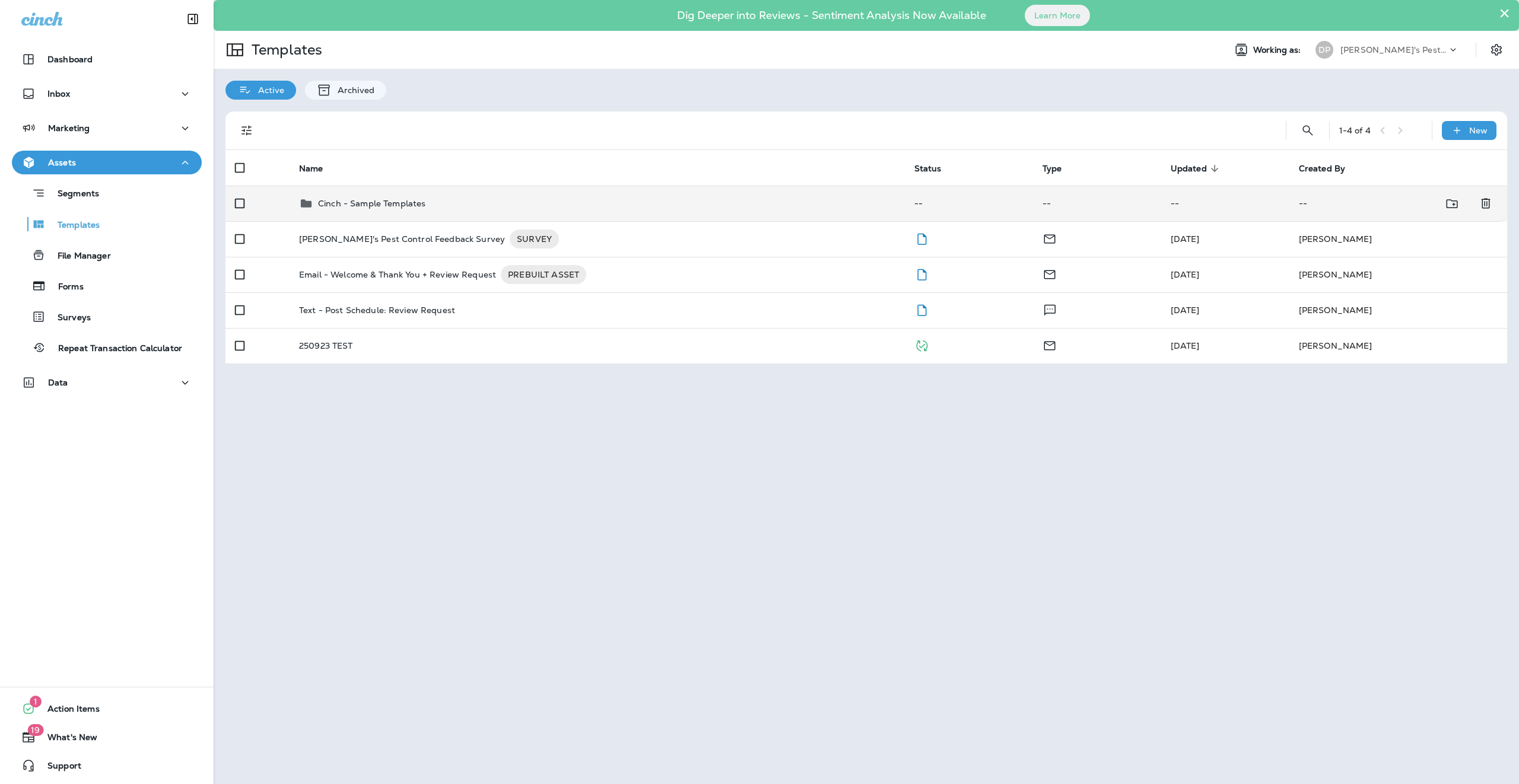
click at [376, 199] on p "Cinch - Sample Templates" at bounding box center [371, 203] width 107 height 9
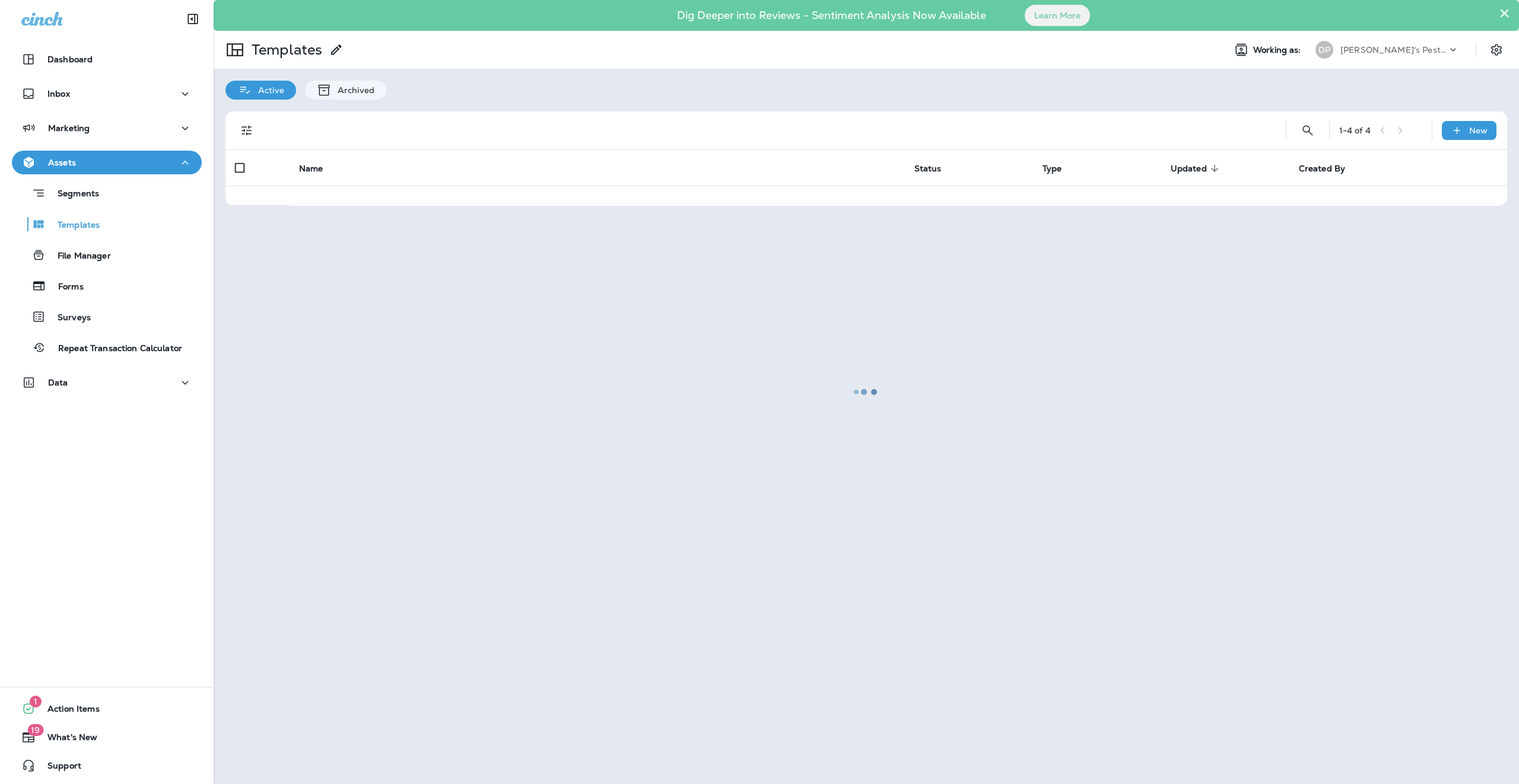
click at [376, 198] on div at bounding box center [866, 392] width 1303 height 782
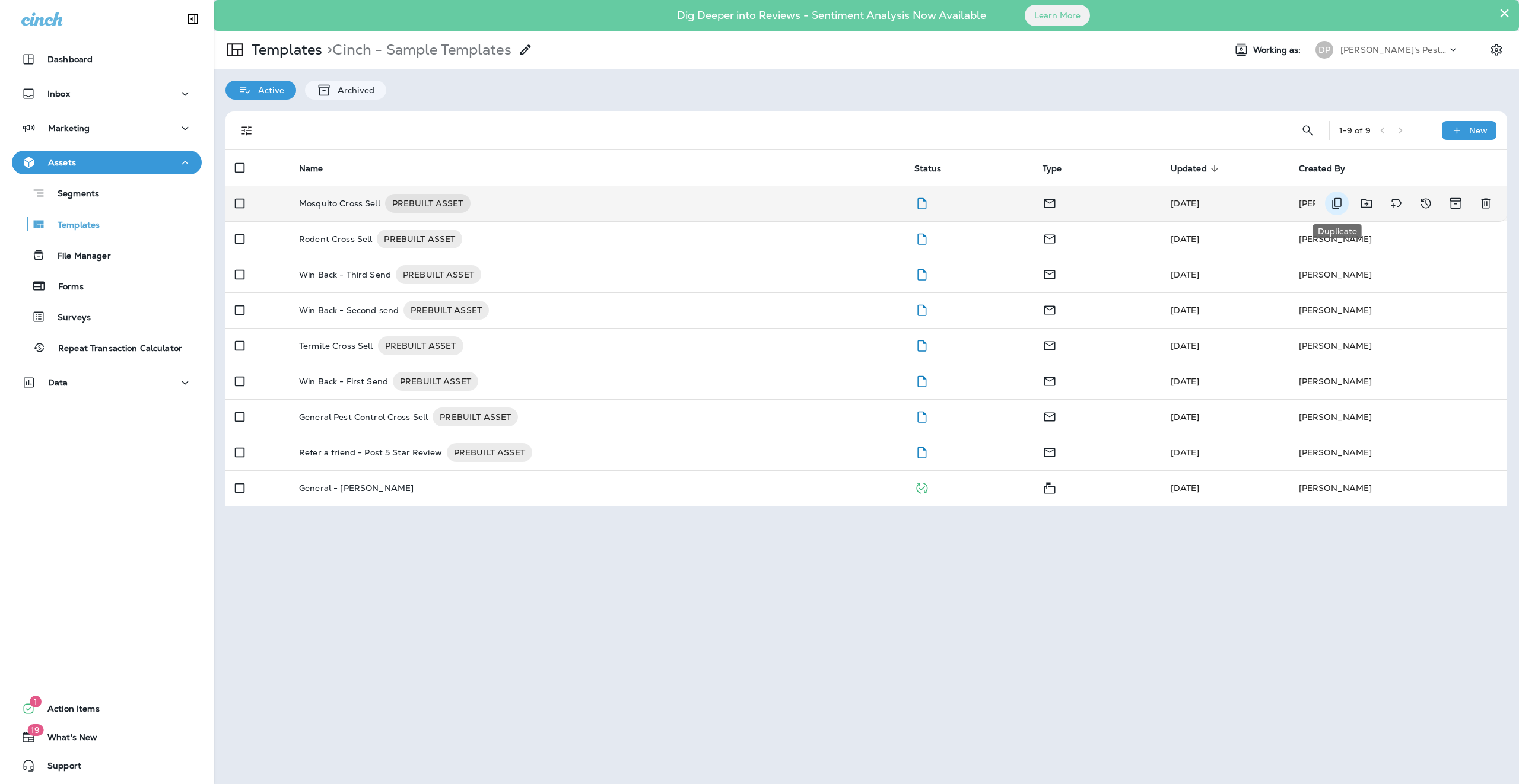
click at [1012, 209] on icon "Duplicate" at bounding box center [1337, 204] width 9 height 11
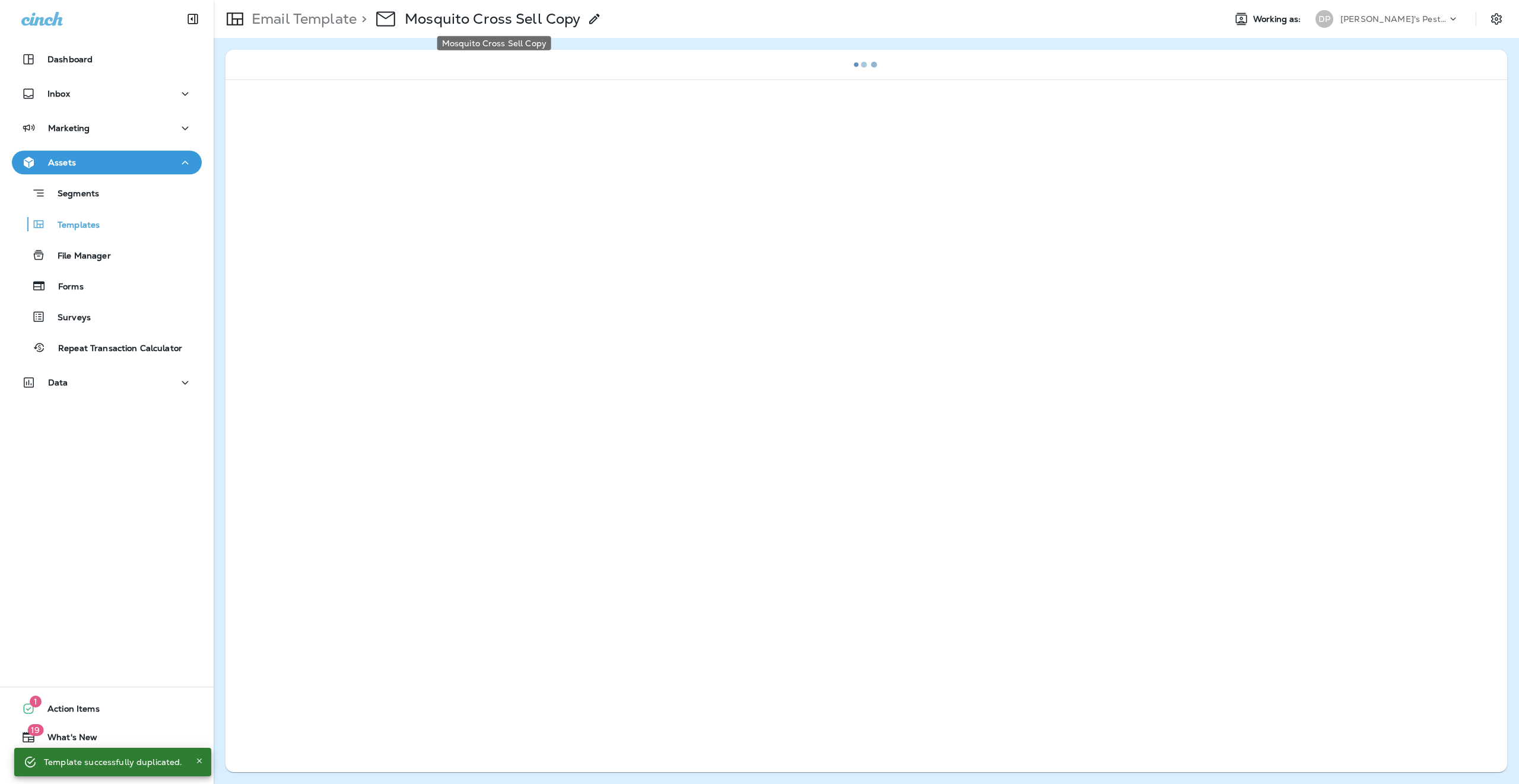
click at [524, 13] on p "Mosquito Cross Sell Copy" at bounding box center [492, 18] width 175 height 18
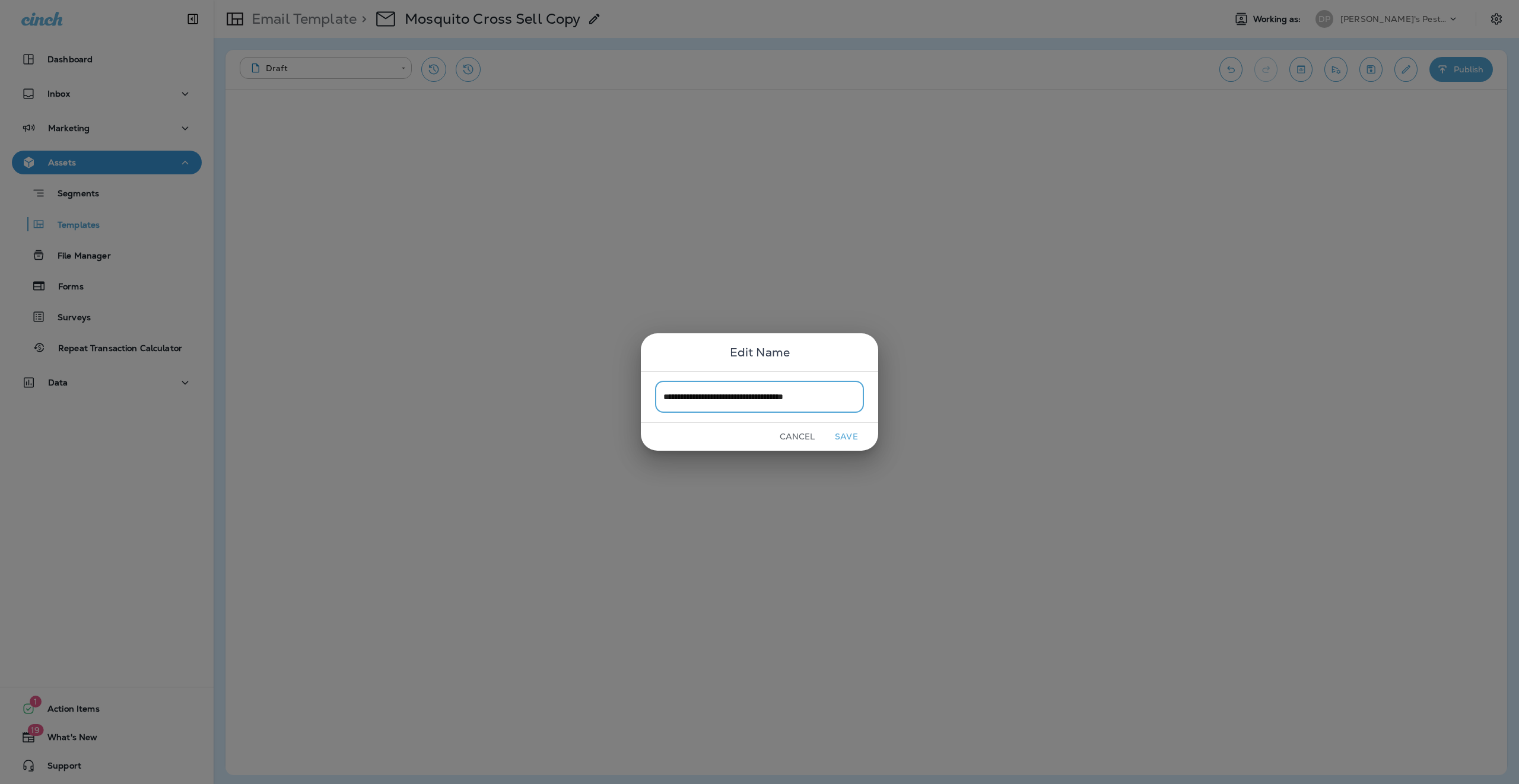
type input "**********"
click at [853, 437] on button "Save" at bounding box center [846, 437] width 44 height 18
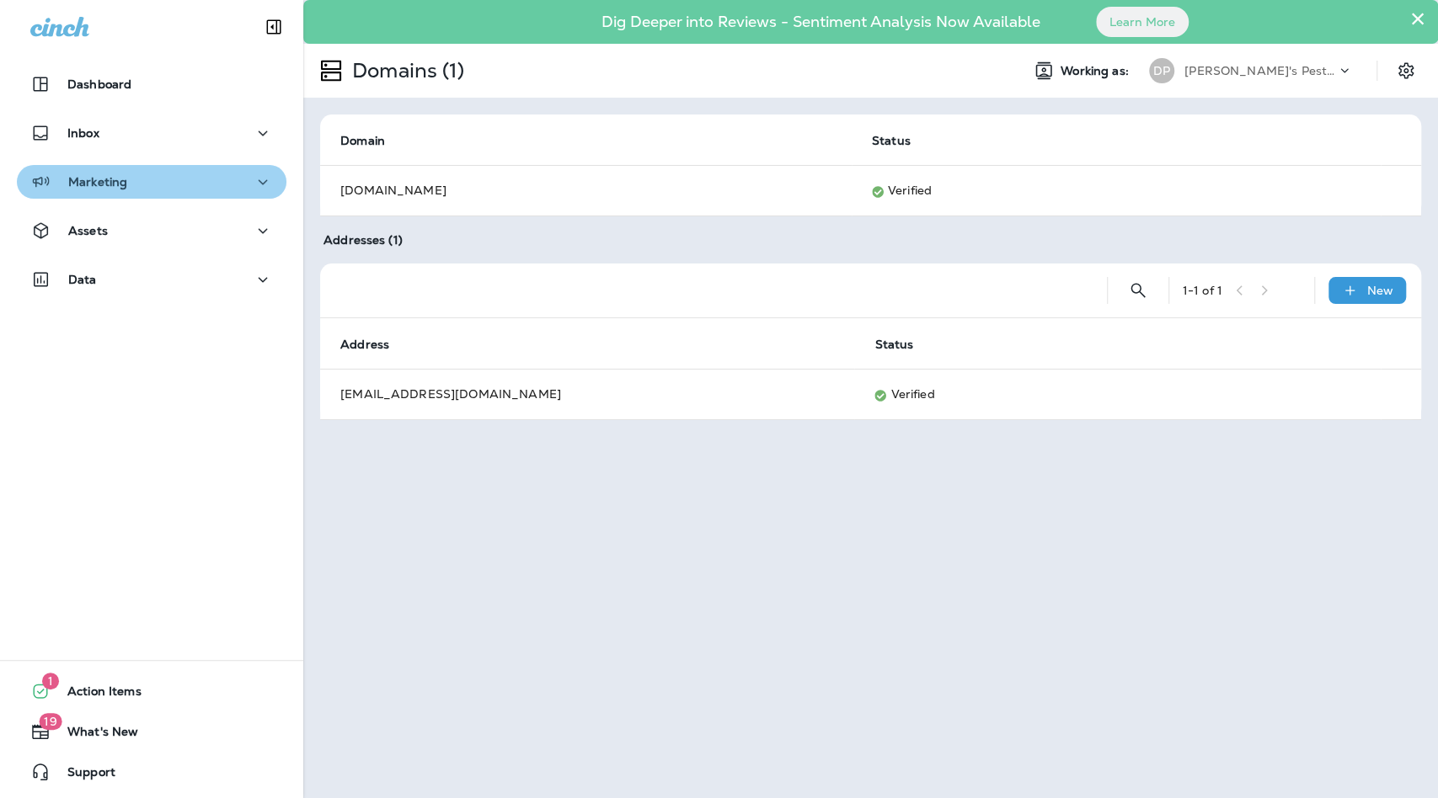
click at [154, 174] on div "Marketing" at bounding box center [151, 182] width 243 height 21
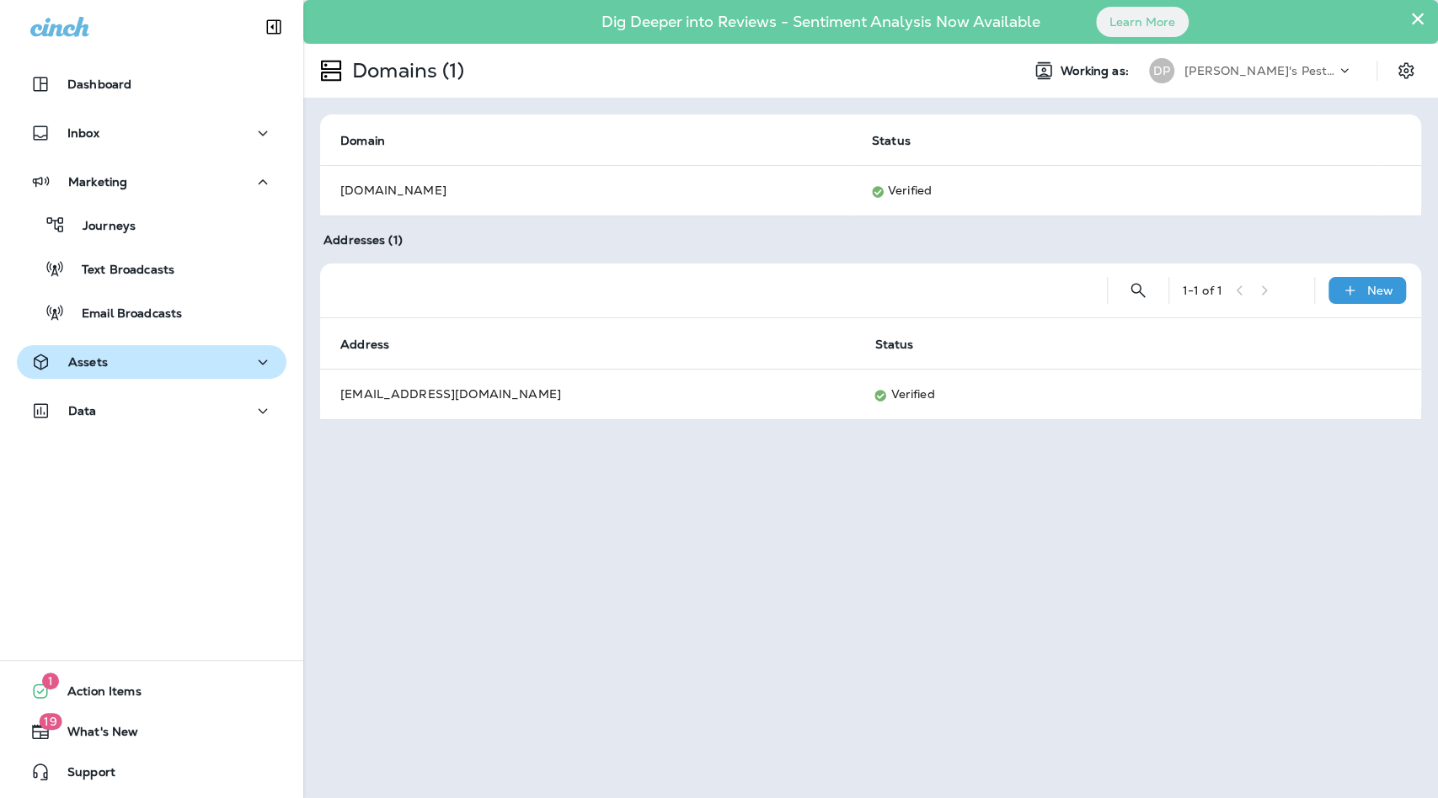
click at [130, 357] on div "Assets" at bounding box center [151, 362] width 243 height 21
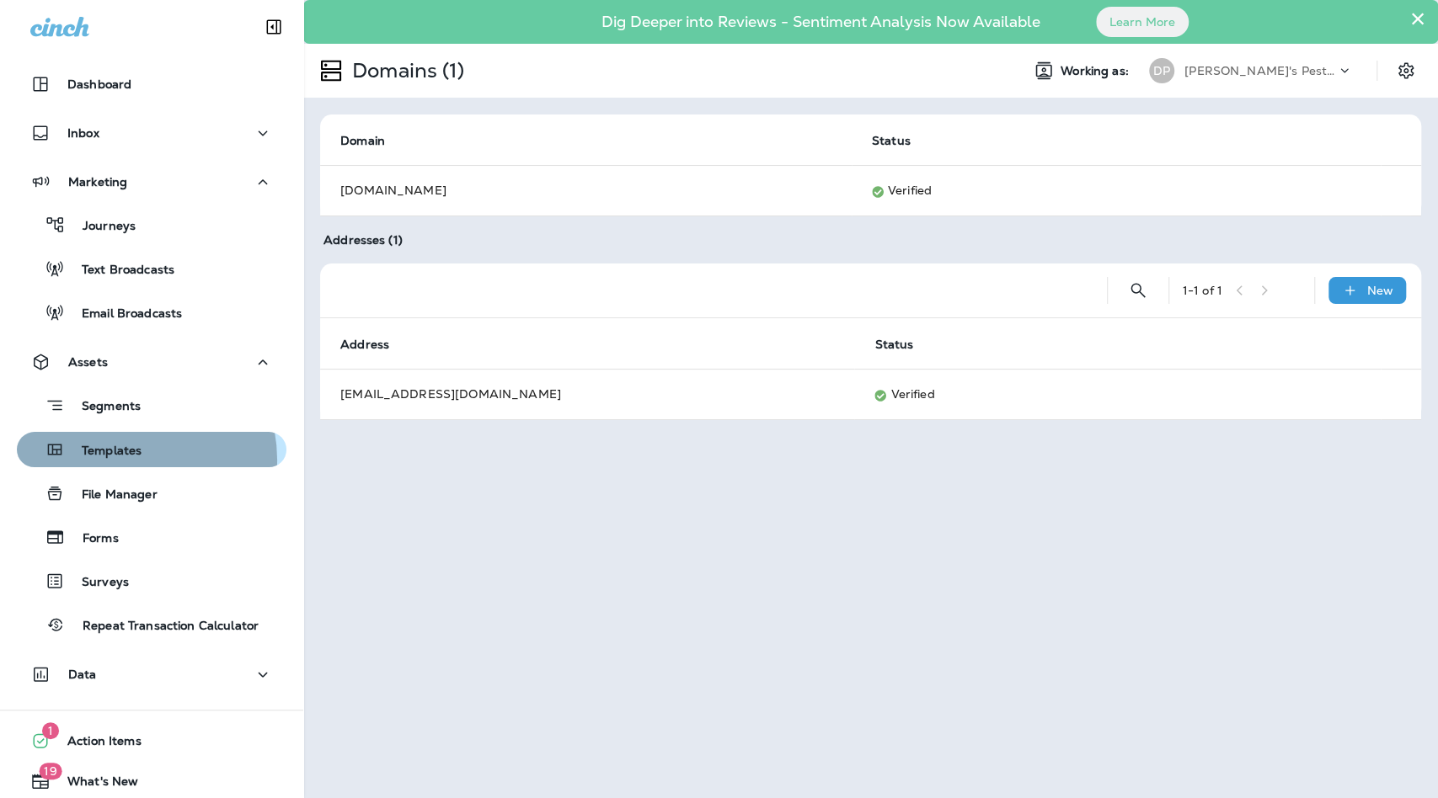
click at [126, 460] on div "Templates" at bounding box center [83, 449] width 118 height 25
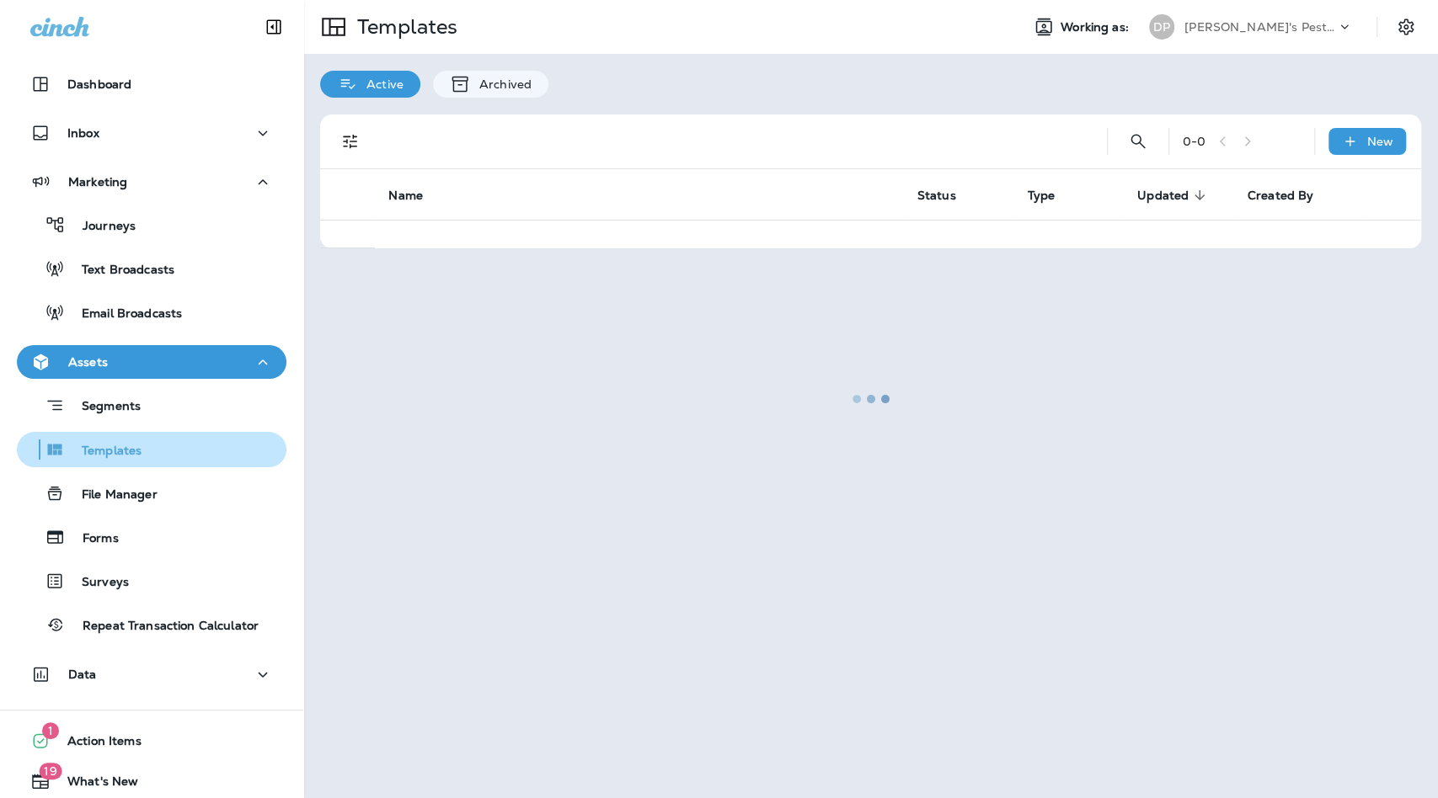
click at [126, 460] on div "Templates" at bounding box center [83, 449] width 118 height 25
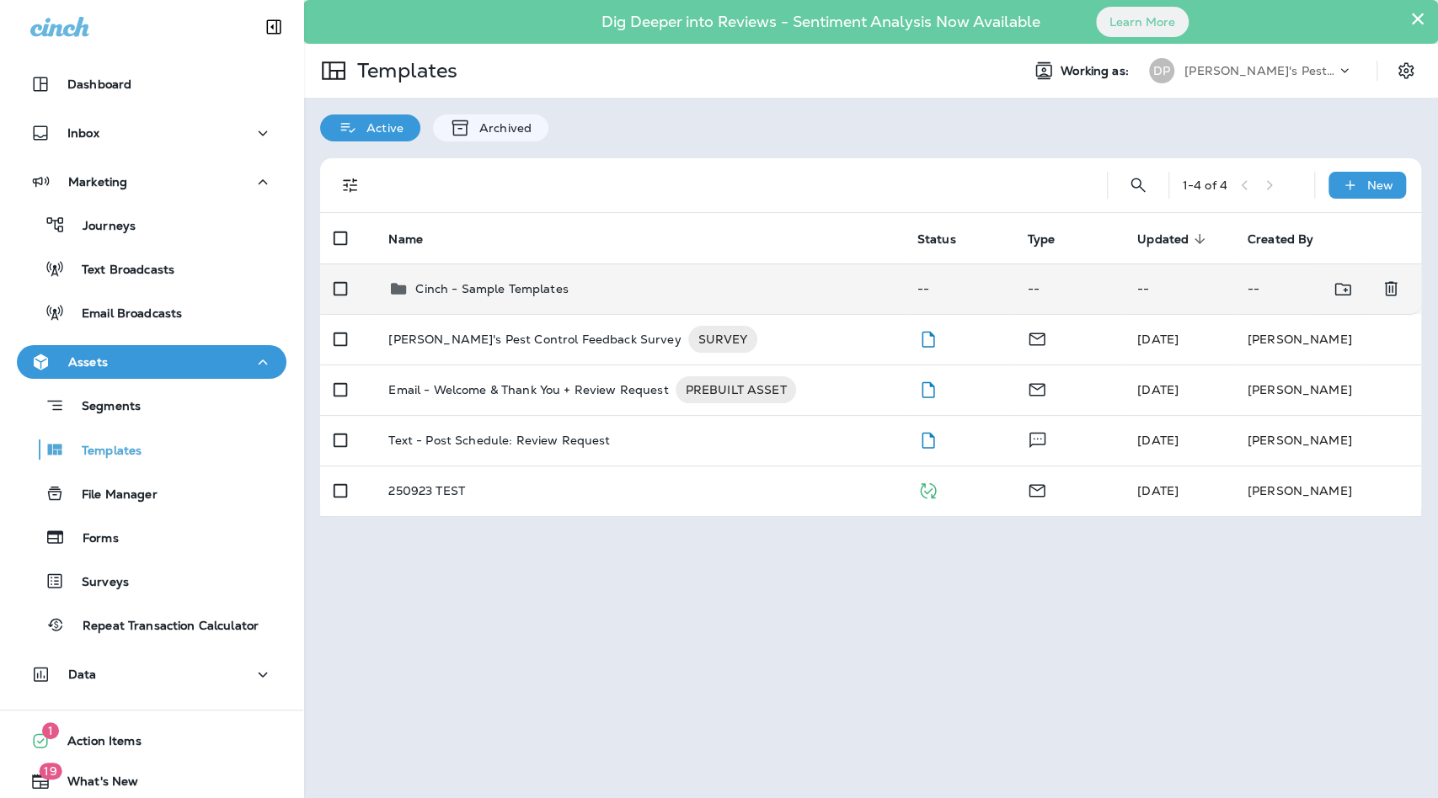
click at [547, 292] on p "Cinch - Sample Templates" at bounding box center [491, 288] width 152 height 13
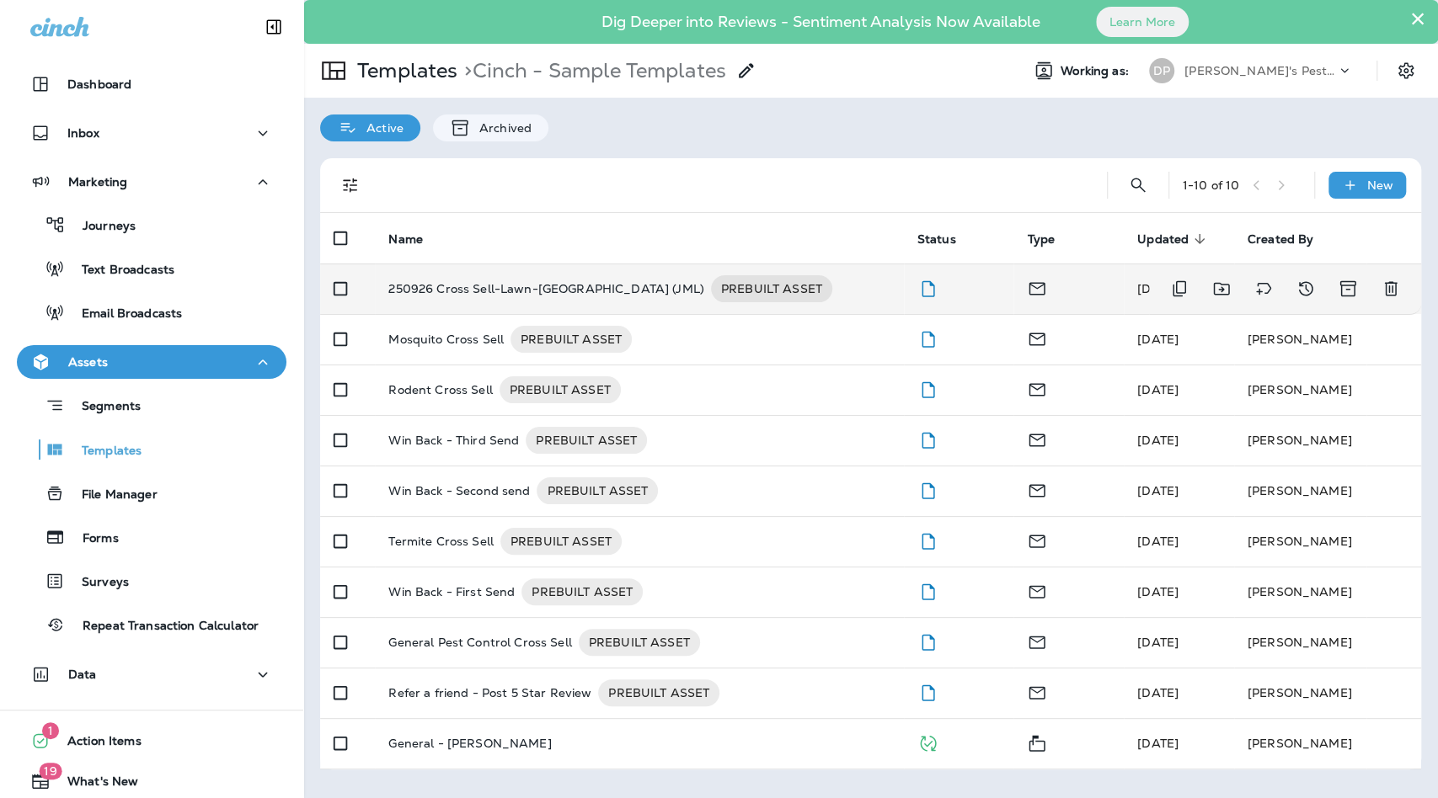
click at [569, 301] on p "250926 Cross Sell-Lawn-Port Orange (JML)" at bounding box center [545, 288] width 315 height 27
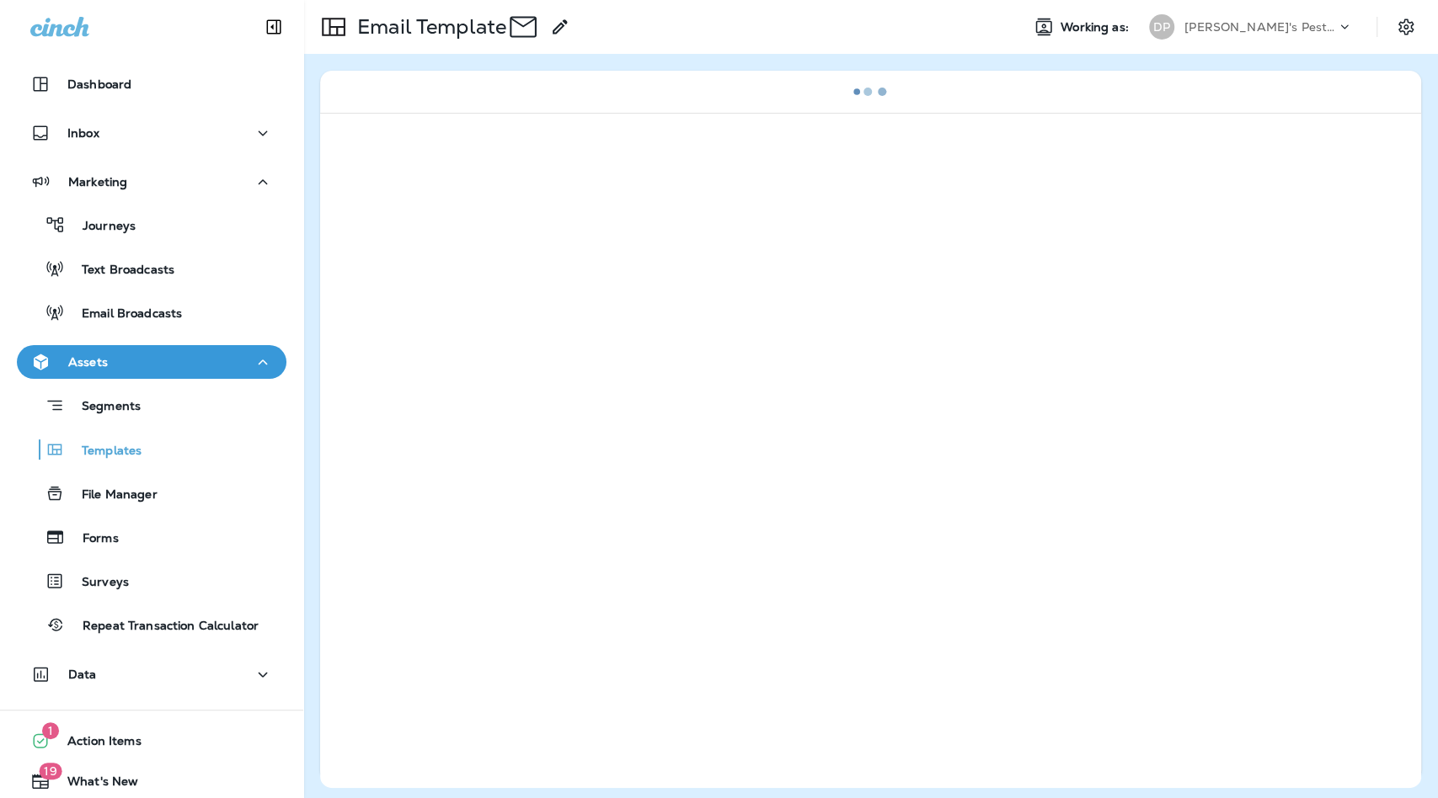
click at [569, 301] on div at bounding box center [870, 450] width 1101 height 675
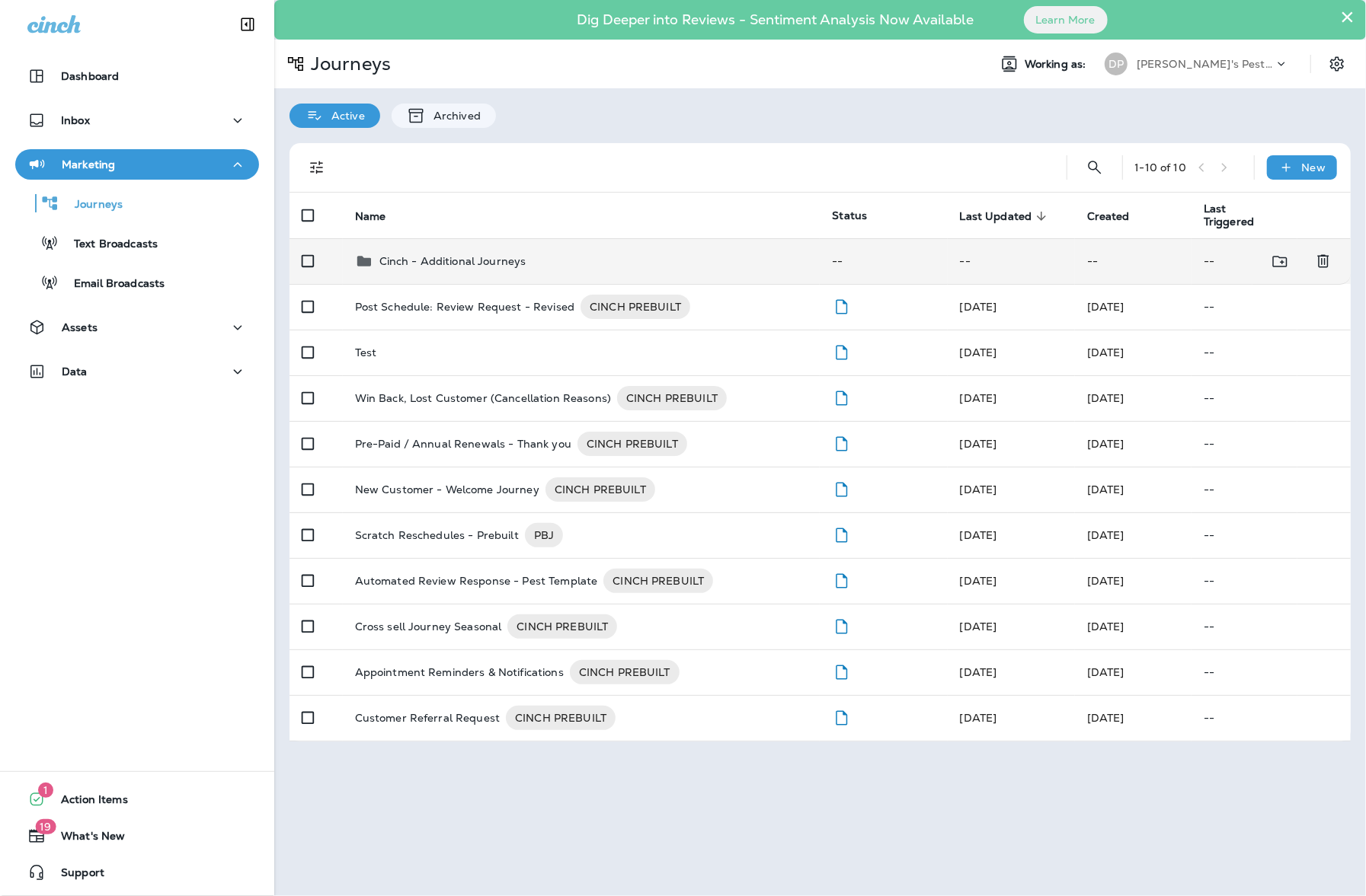
click at [408, 269] on div "Cinch - Additional Journeys" at bounding box center [452, 261] width 147 height 18
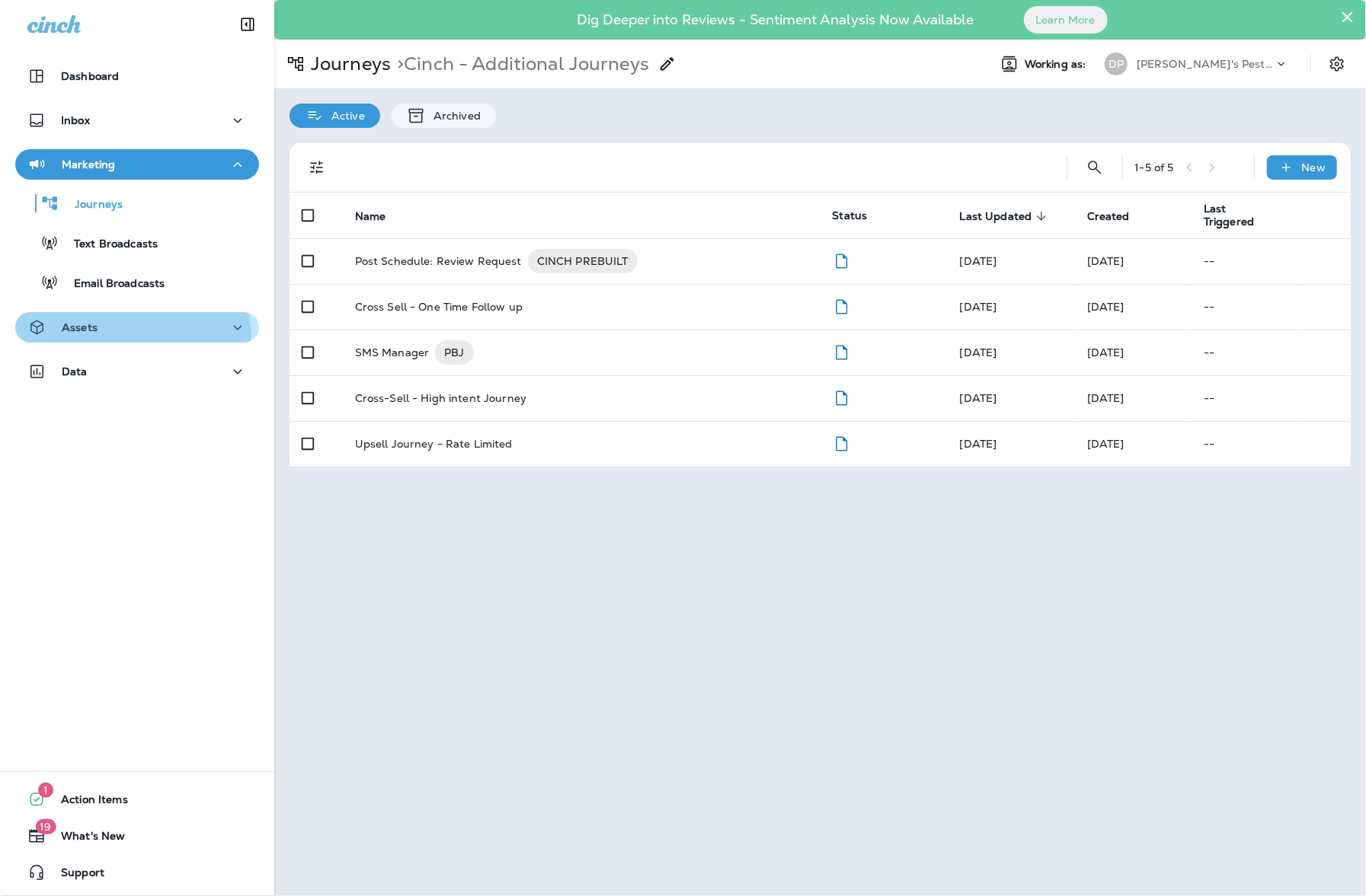
click at [97, 341] on button "Assets" at bounding box center [137, 327] width 243 height 31
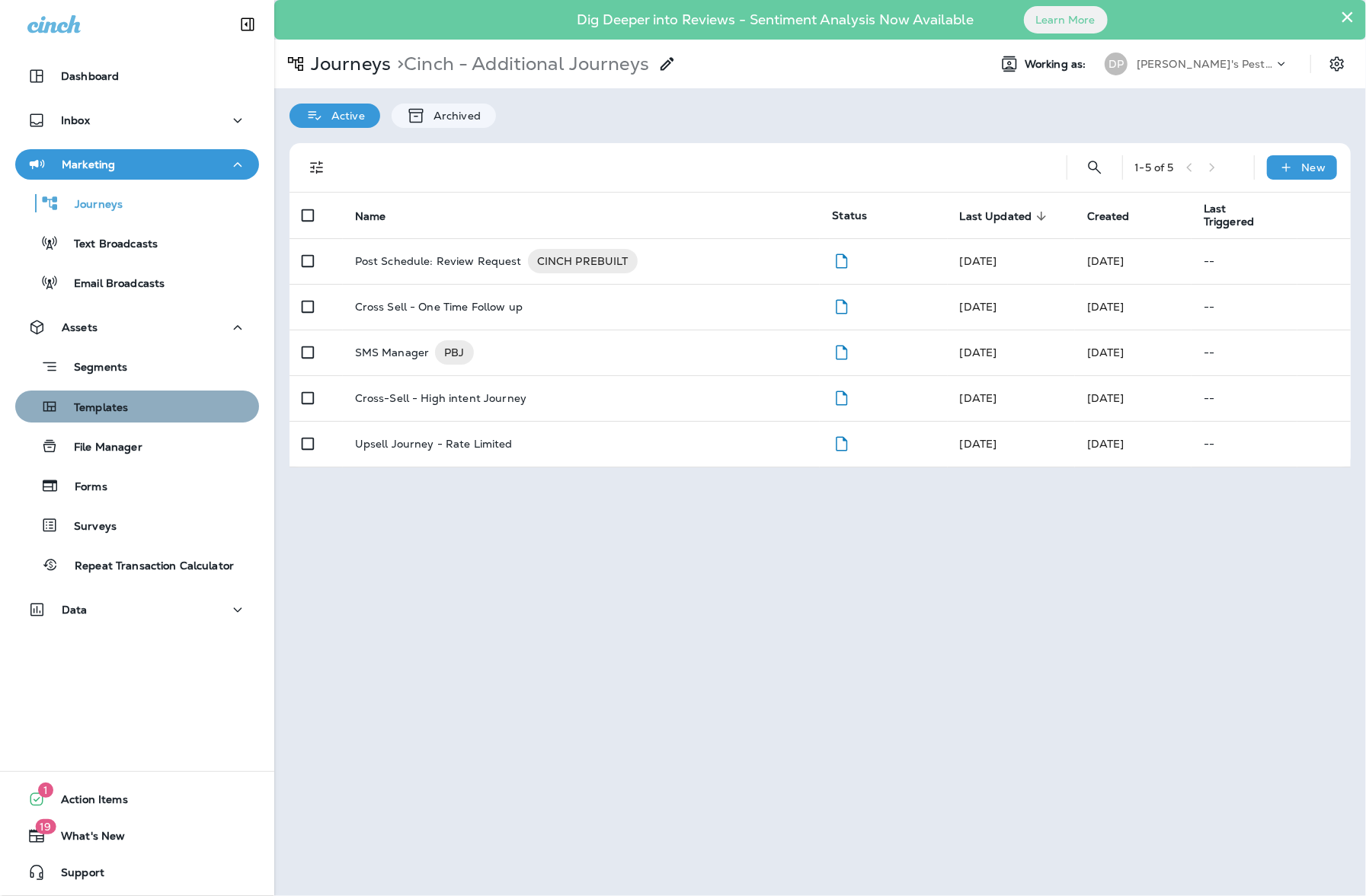
click at [143, 406] on div "Templates" at bounding box center [138, 406] width 232 height 23
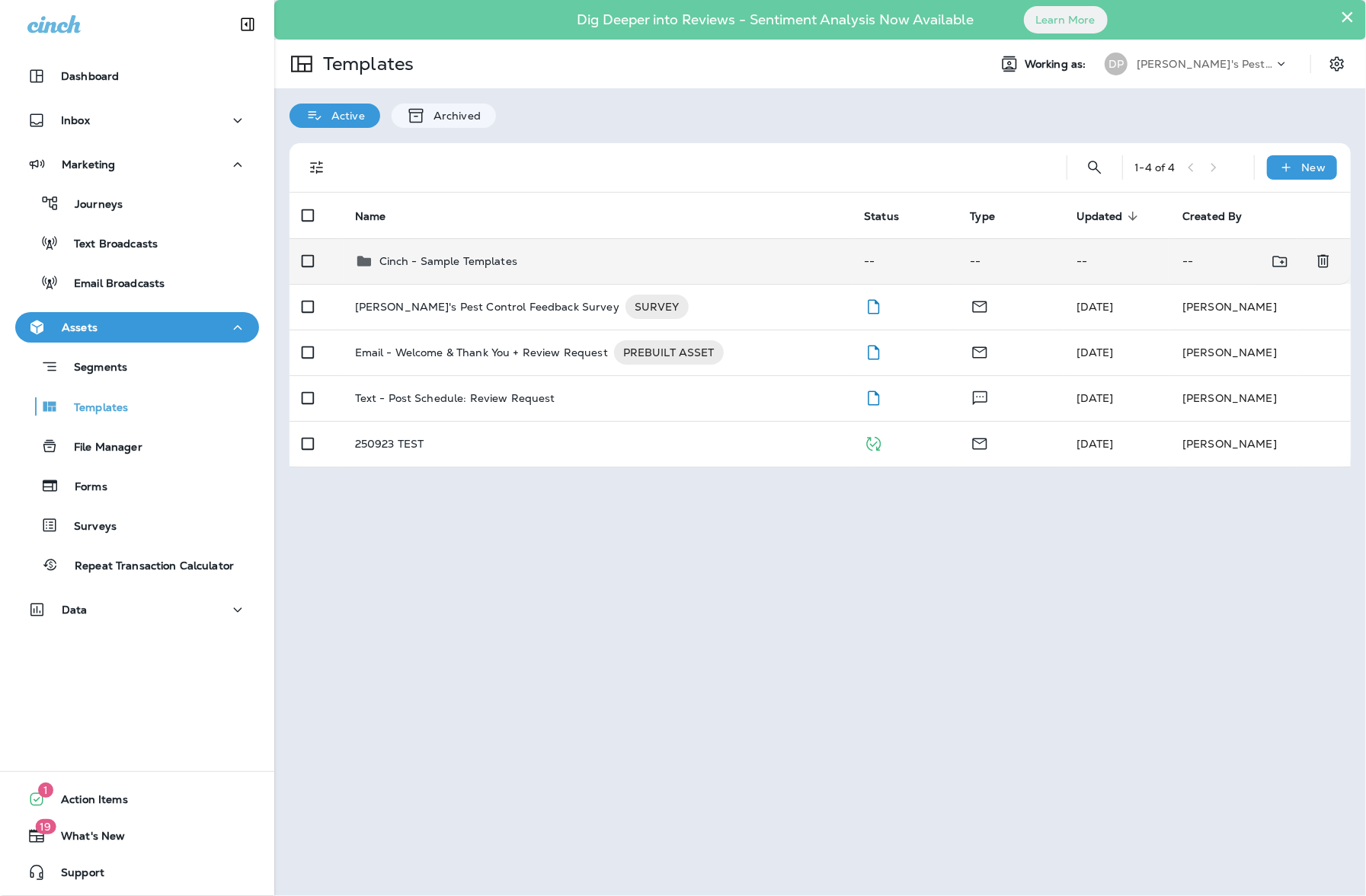
click at [470, 255] on p "Cinch - Sample Templates" at bounding box center [448, 260] width 138 height 12
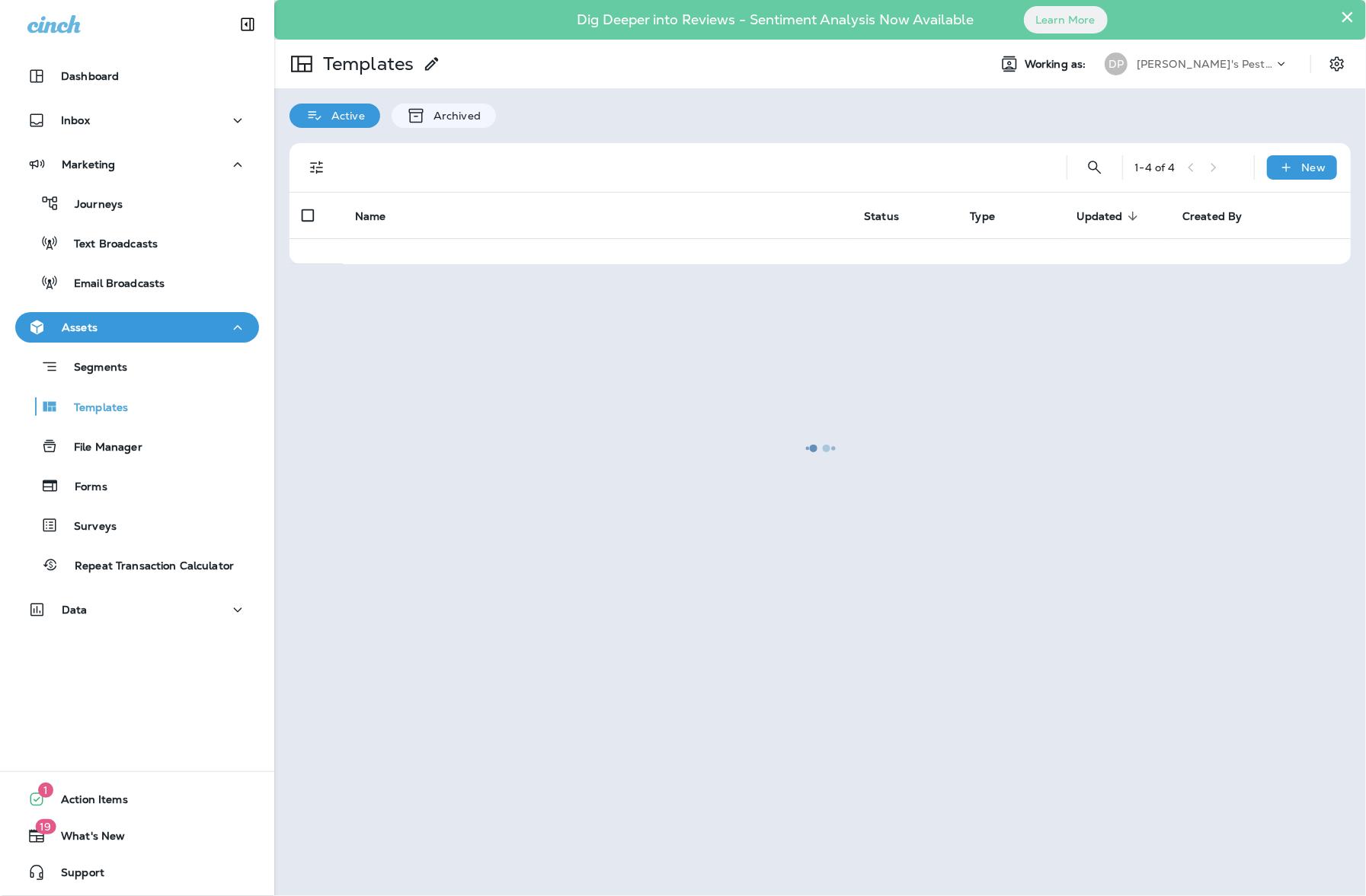
click at [470, 253] on div at bounding box center [820, 448] width 1088 height 893
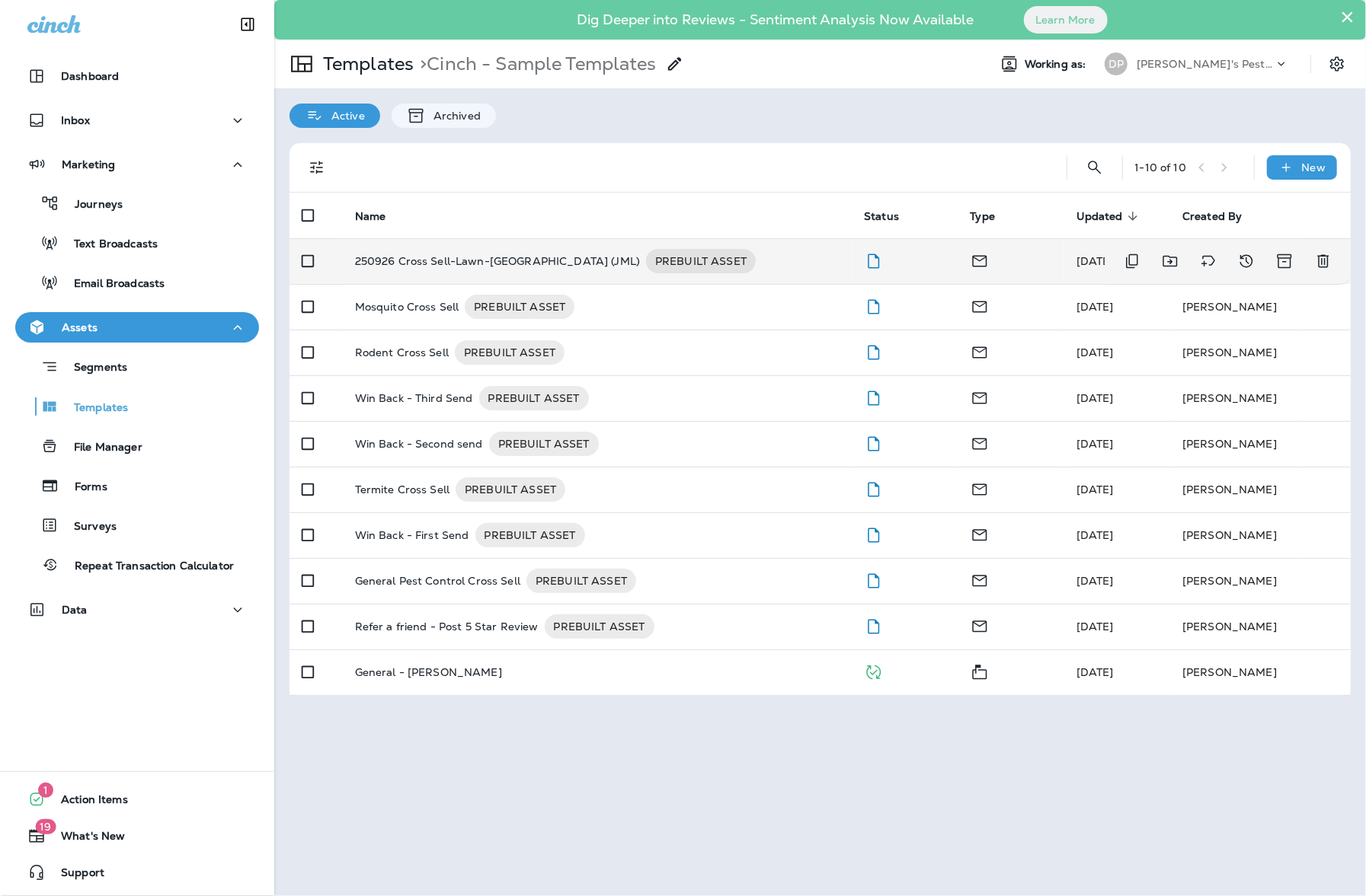
click at [493, 269] on p "250926 Cross Sell-Lawn-Port Orange (JML)" at bounding box center [497, 260] width 285 height 24
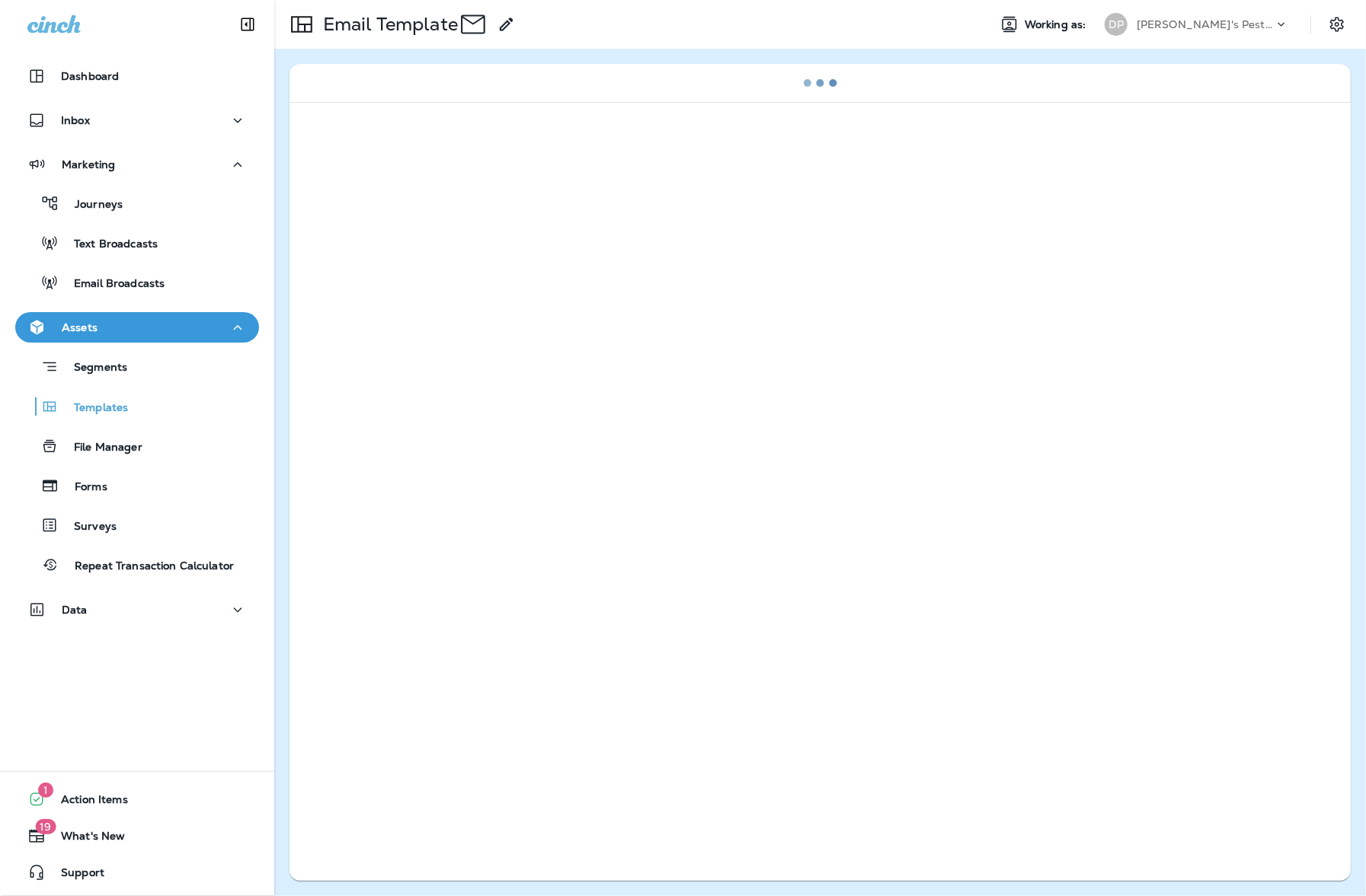
click at [493, 269] on div at bounding box center [820, 490] width 1061 height 776
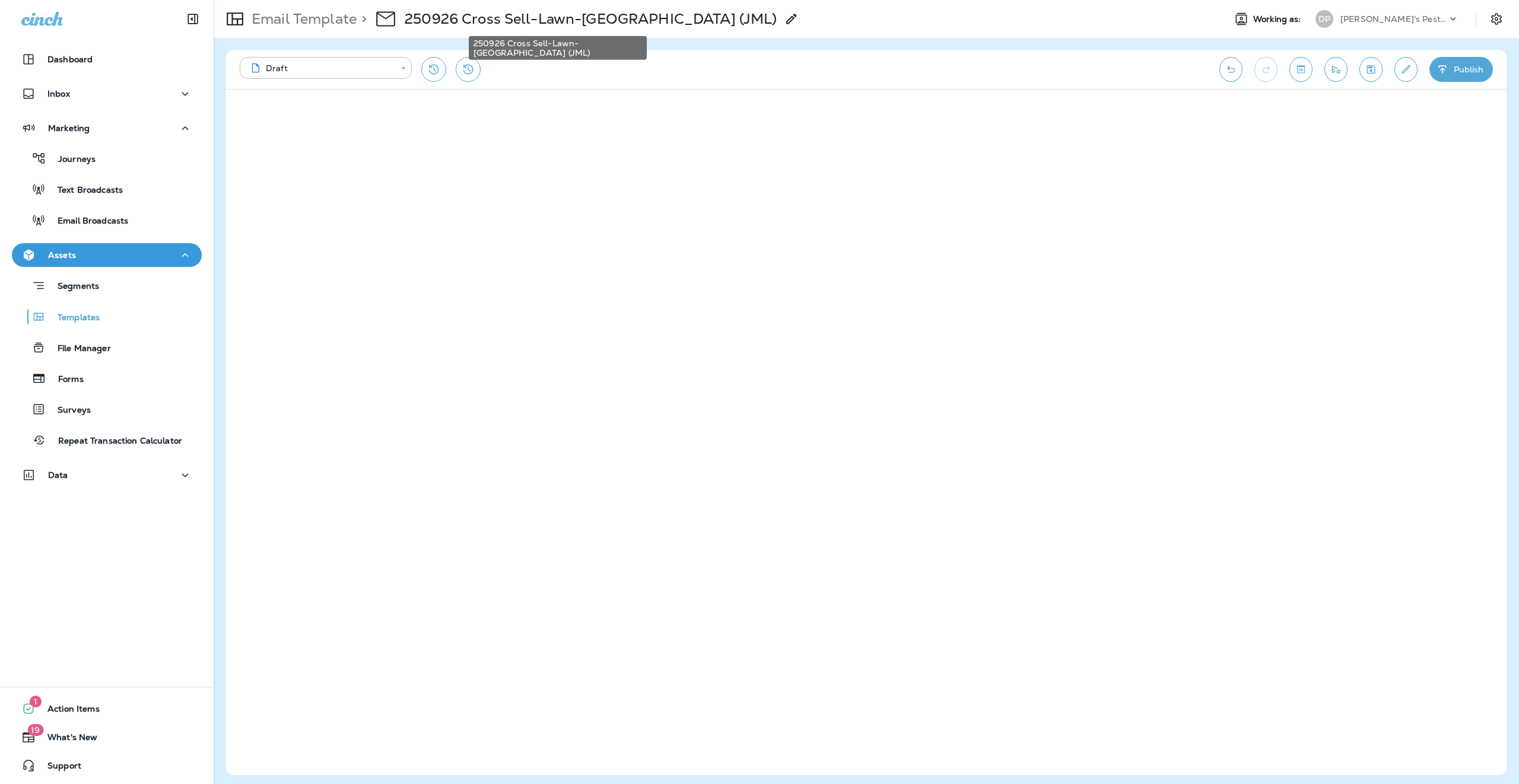
click at [660, 15] on p "250926 Cross Sell-Lawn-Port Orange (JML)" at bounding box center [590, 18] width 372 height 18
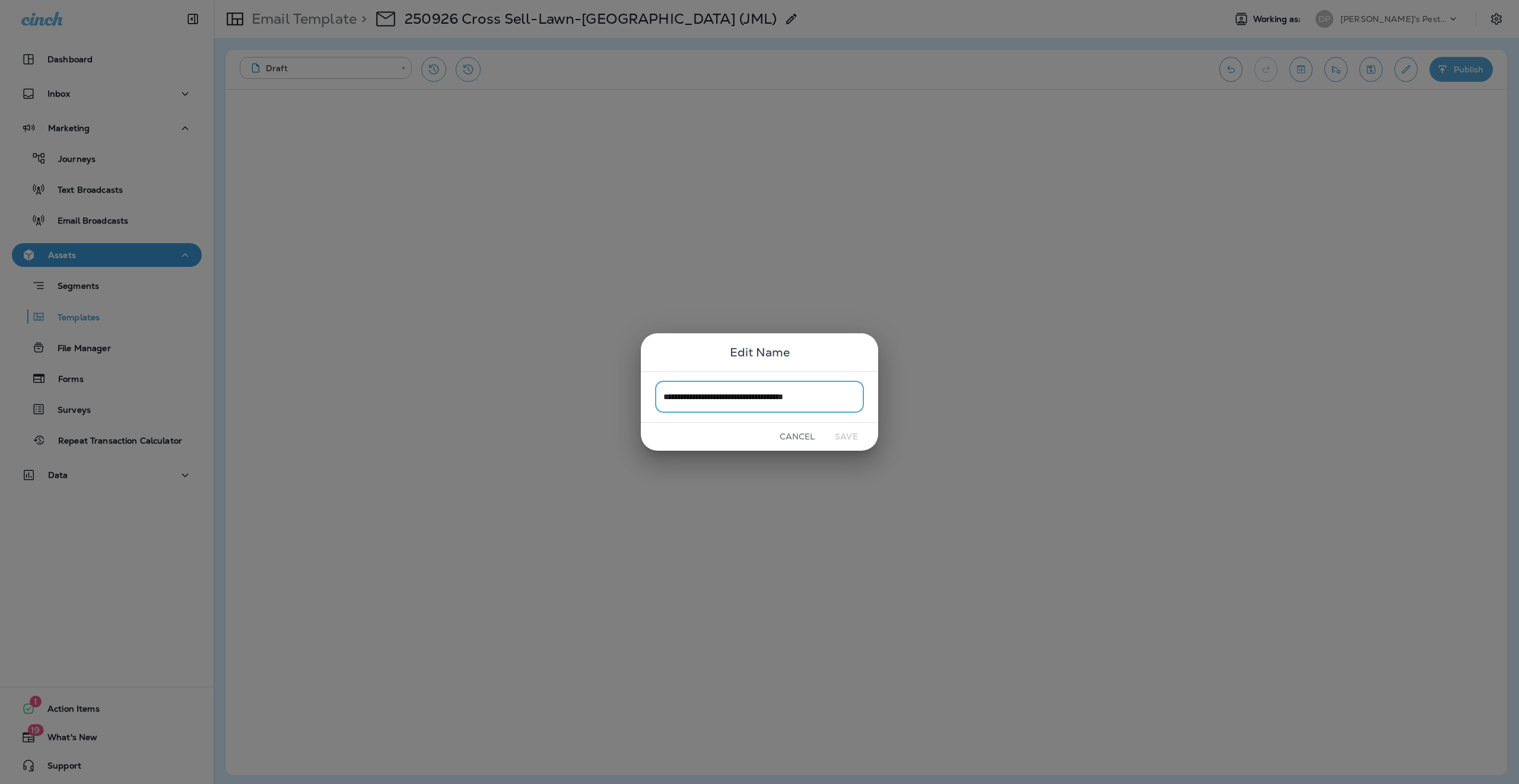
click at [1063, 293] on div "**********" at bounding box center [760, 392] width 1519 height 784
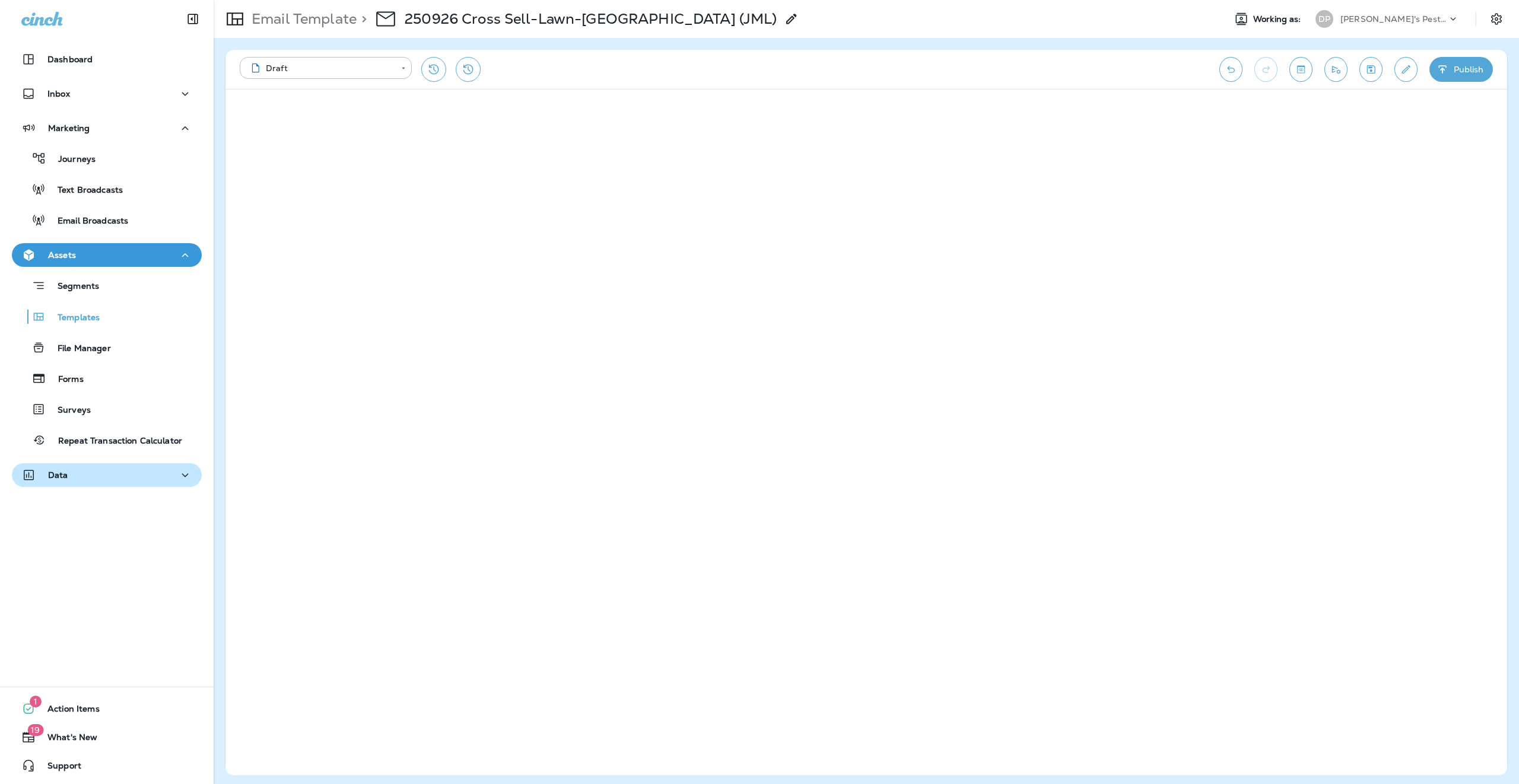
click at [87, 471] on div "Data" at bounding box center [106, 475] width 171 height 15
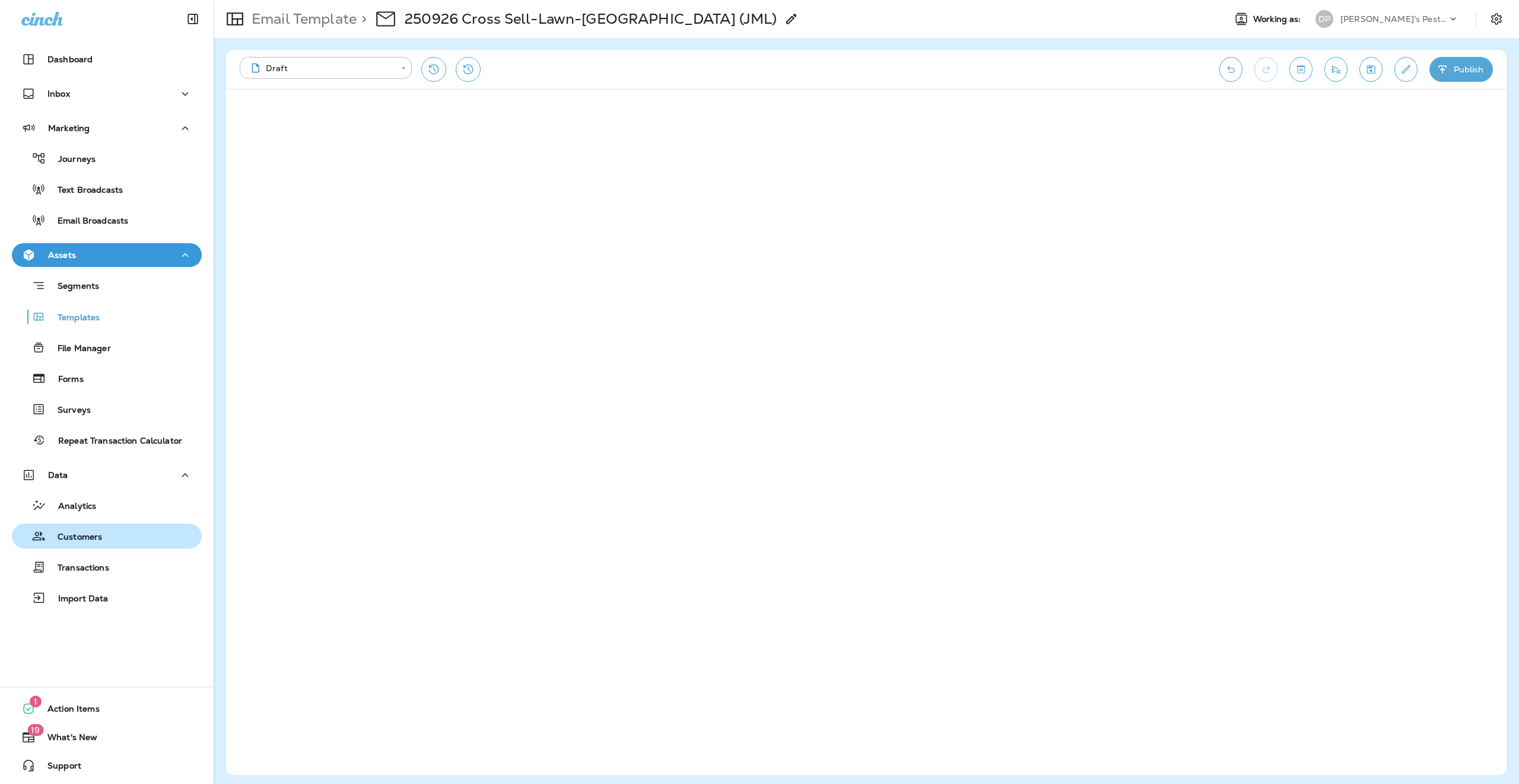
click at [85, 538] on p "Customers" at bounding box center [74, 537] width 56 height 11
